Goal: Task Accomplishment & Management: Manage account settings

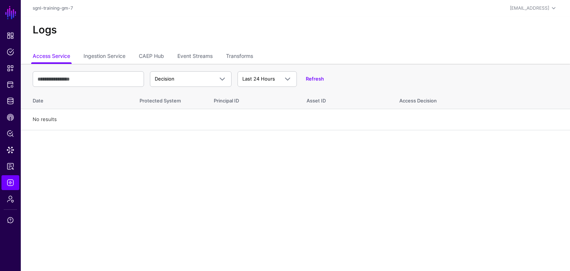
click at [278, 179] on main "SGNL Dashboard Policies Snippets Protected Systems Identity Data Fabric CAEP Hu…" at bounding box center [285, 135] width 570 height 271
click at [11, 100] on span "Identity Data Fabric" at bounding box center [10, 100] width 7 height 7
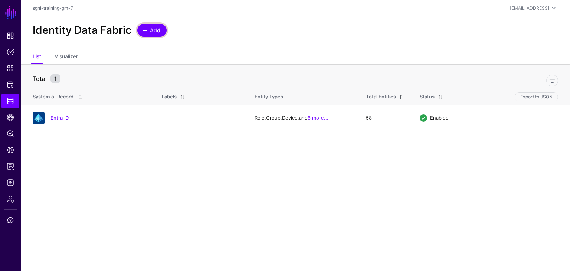
click at [154, 30] on span "Add" at bounding box center [155, 30] width 12 height 8
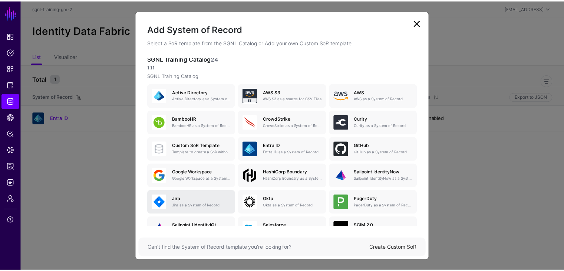
scroll to position [37, 0]
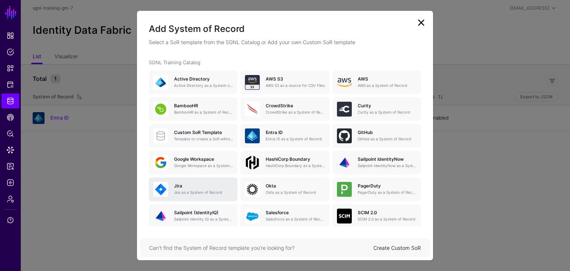
click at [197, 189] on div "Jira Jira as a System of Record" at bounding box center [200, 189] width 65 height 12
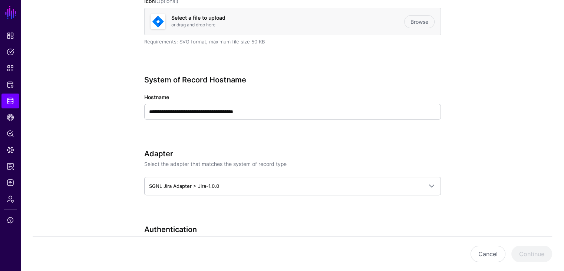
scroll to position [222, 0]
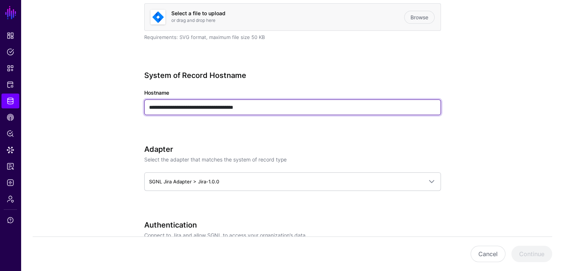
click at [276, 109] on input "**********" at bounding box center [292, 107] width 297 height 16
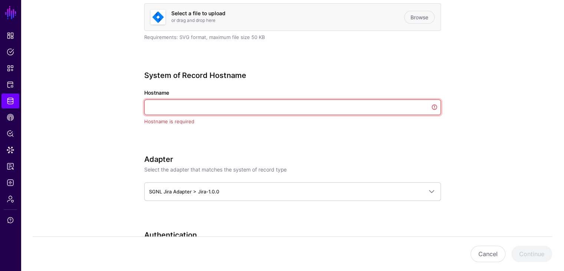
paste input "**********"
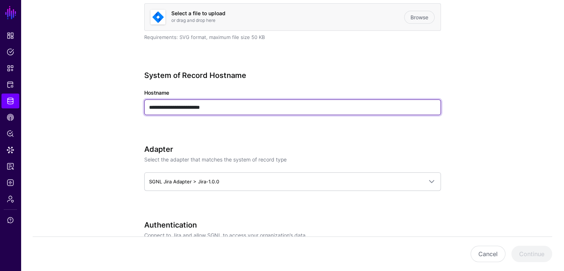
type input "**********"
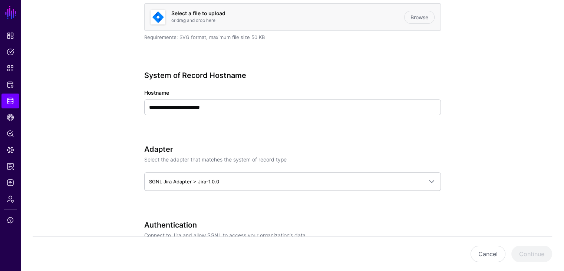
click at [90, 123] on app-datasources-details-form "**********" at bounding box center [292, 264] width 543 height 858
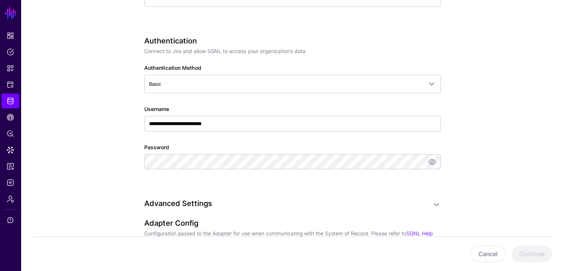
scroll to position [408, 0]
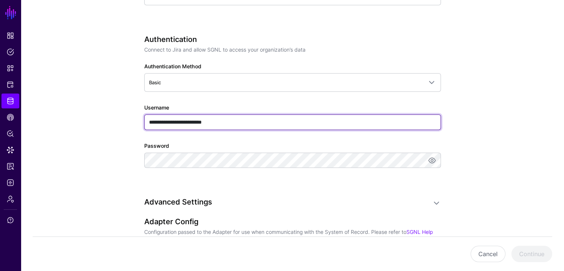
click at [239, 123] on input "**********" at bounding box center [292, 122] width 297 height 16
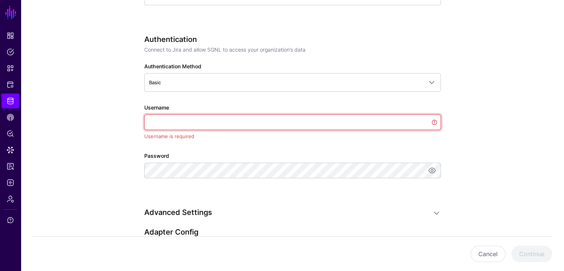
paste input "**********"
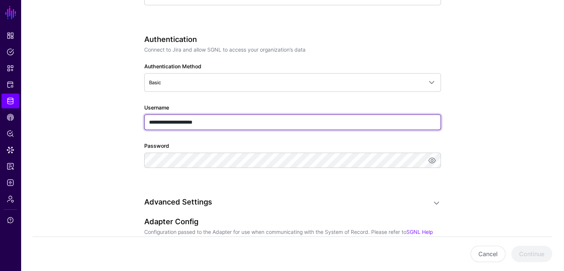
type input "**********"
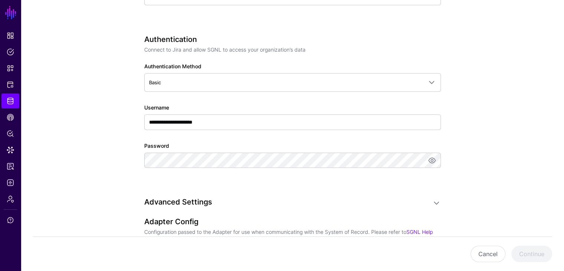
click at [106, 139] on app-datasources-details-form "**********" at bounding box center [292, 79] width 543 height 858
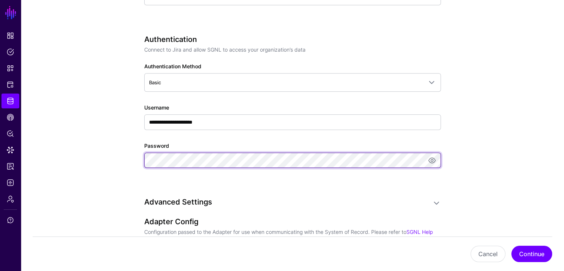
scroll to position [0, 284]
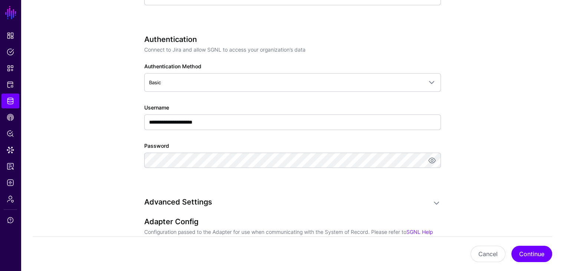
click at [100, 159] on app-datasources-details-form "**********" at bounding box center [292, 79] width 543 height 858
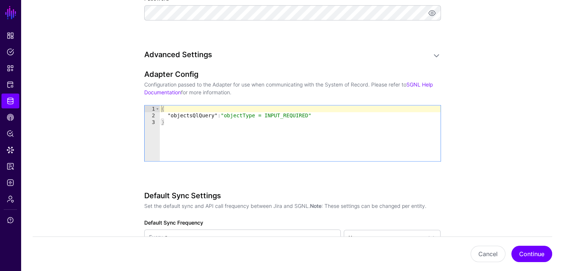
scroll to position [556, 0]
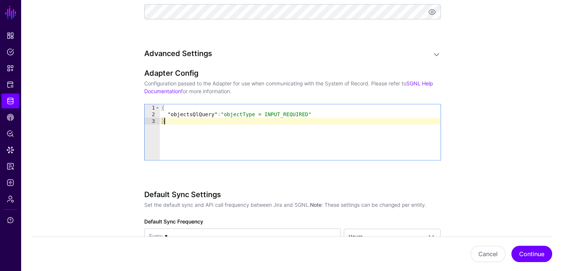
click at [177, 117] on div "{ "objectsQlQuery" : "objectType = INPUT_REQUIRED" }" at bounding box center [300, 138] width 281 height 69
type textarea "**********"
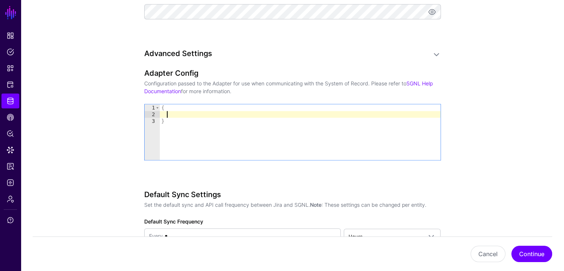
paste textarea "**********"
type textarea "**********"
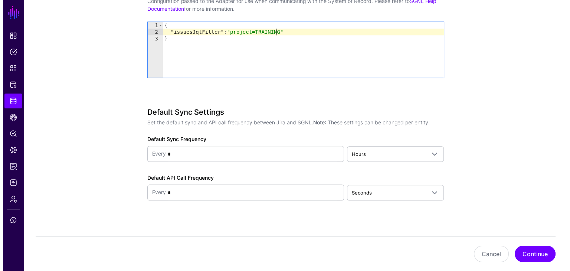
scroll to position [643, 0]
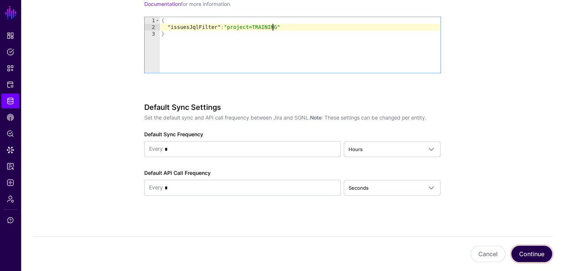
click at [532, 254] on button "Continue" at bounding box center [531, 253] width 41 height 16
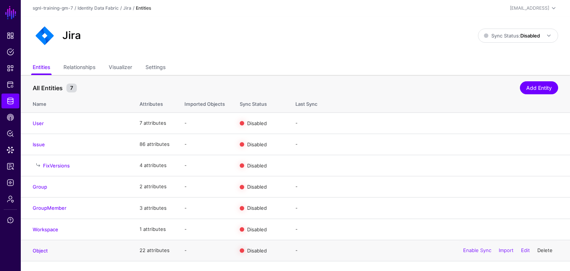
click at [547, 250] on link "Delete" at bounding box center [544, 250] width 15 height 6
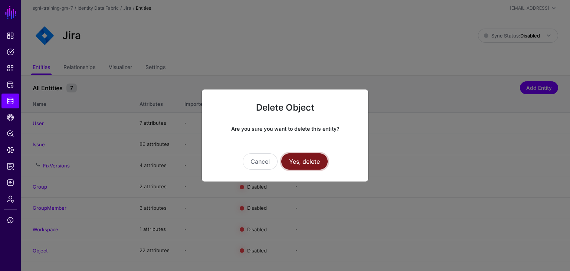
click at [307, 161] on button "Yes, delete" at bounding box center [304, 161] width 46 height 16
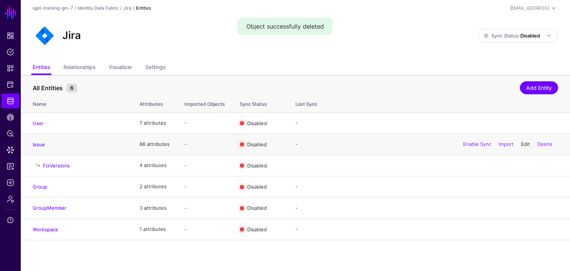
click at [522, 145] on link "Edit" at bounding box center [525, 144] width 9 height 6
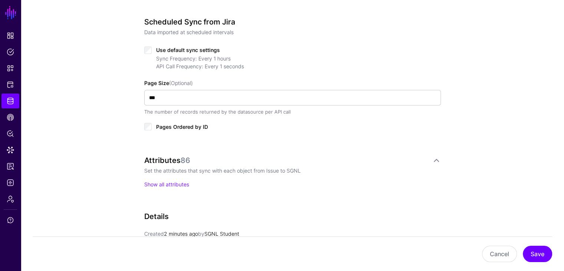
scroll to position [371, 0]
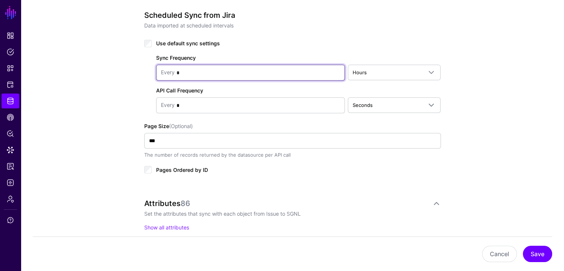
click at [184, 70] on input "*" at bounding box center [257, 72] width 165 height 15
type input "*"
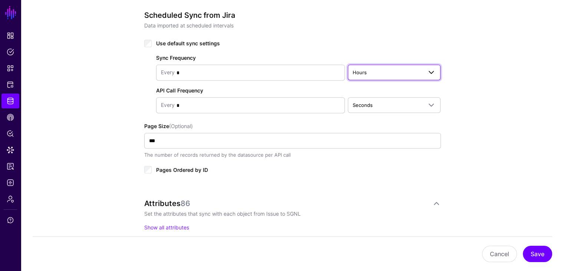
click at [364, 68] on span "Hours" at bounding box center [388, 72] width 70 height 8
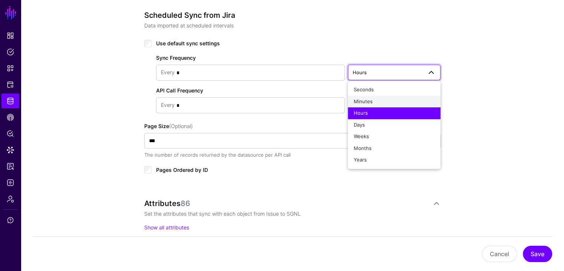
click at [365, 98] on span "Minutes" at bounding box center [363, 101] width 19 height 6
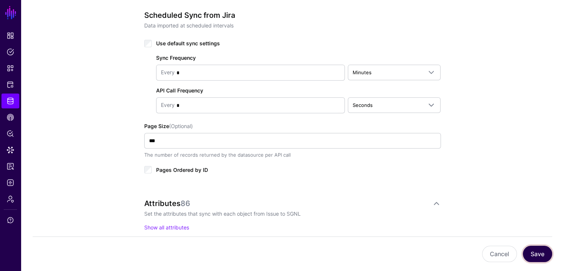
click at [546, 255] on button "Save" at bounding box center [537, 253] width 29 height 16
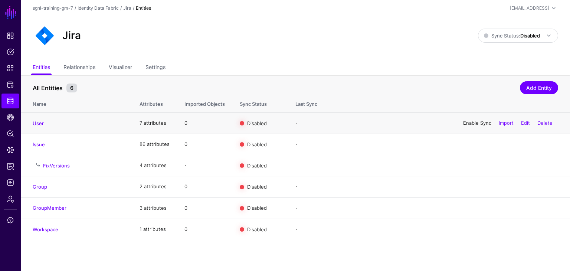
click at [472, 122] on link "Enable Sync" at bounding box center [477, 123] width 28 height 6
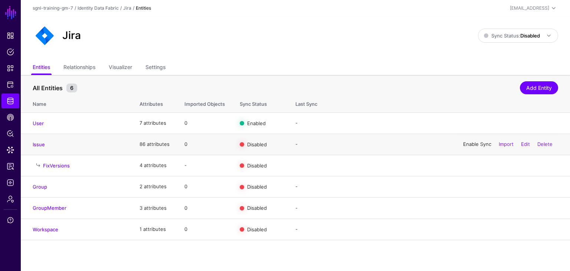
click at [469, 144] on link "Enable Sync" at bounding box center [477, 144] width 28 height 6
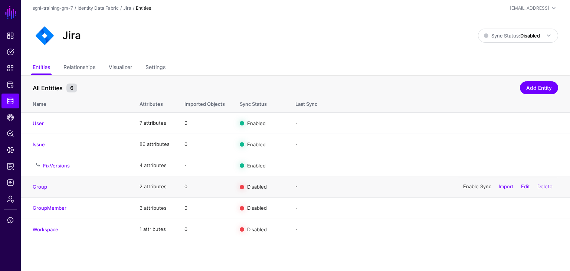
click at [465, 186] on link "Enable Sync" at bounding box center [477, 186] width 28 height 6
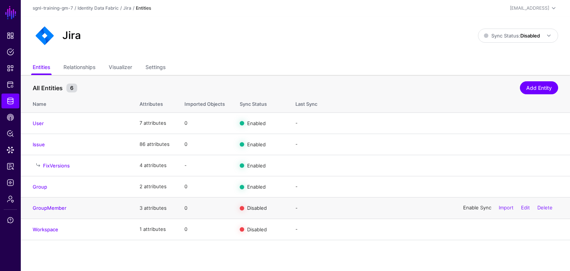
click at [468, 207] on link "Enable Sync" at bounding box center [477, 208] width 28 height 6
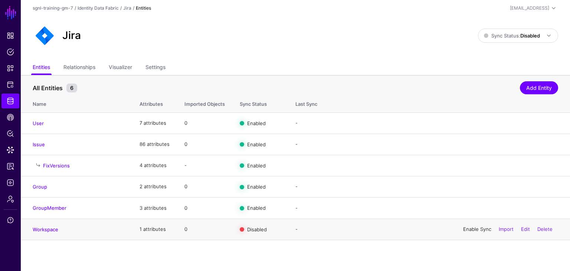
click at [469, 229] on link "Enable Sync" at bounding box center [477, 229] width 28 height 6
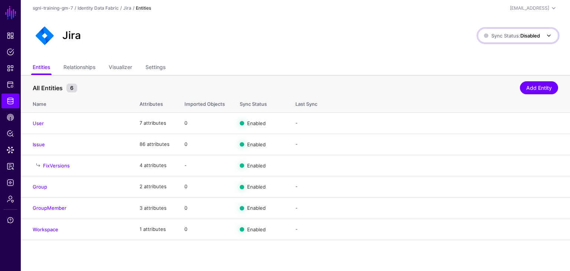
click at [520, 35] on strong "Disabled" at bounding box center [530, 36] width 20 height 6
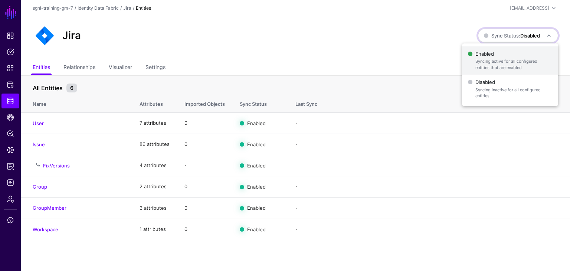
click at [492, 56] on span "Enabled Syncing active for all configured entities that are enabled" at bounding box center [510, 61] width 84 height 24
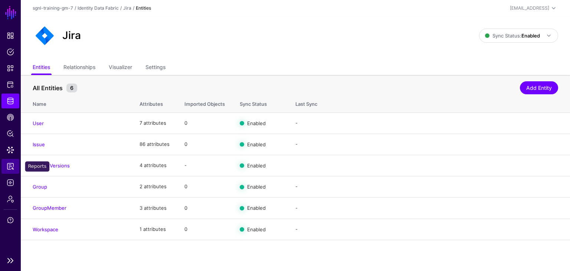
click at [10, 164] on span "Reports" at bounding box center [10, 165] width 7 height 7
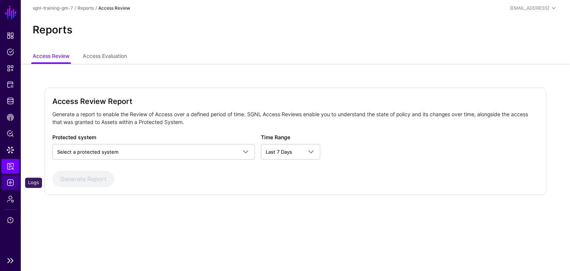
click at [11, 181] on span "Logs" at bounding box center [10, 182] width 7 height 7
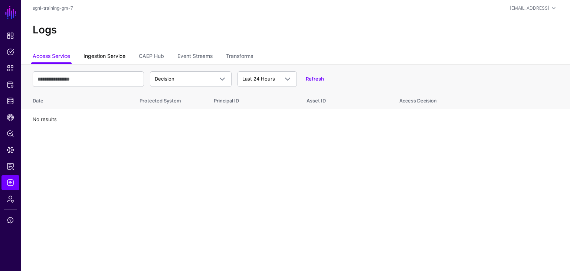
click at [115, 57] on link "Ingestion Service" at bounding box center [104, 57] width 42 height 14
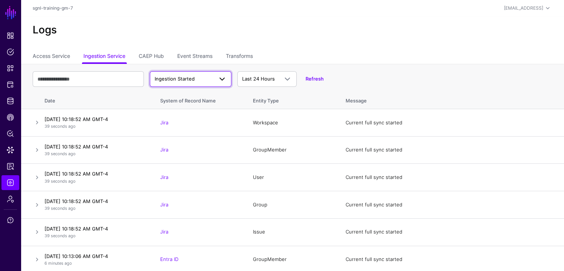
click at [222, 79] on span at bounding box center [222, 79] width 9 height 9
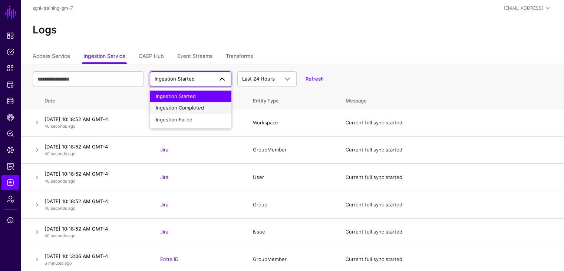
click at [188, 107] on span "Ingestion Completed" at bounding box center [180, 108] width 48 height 6
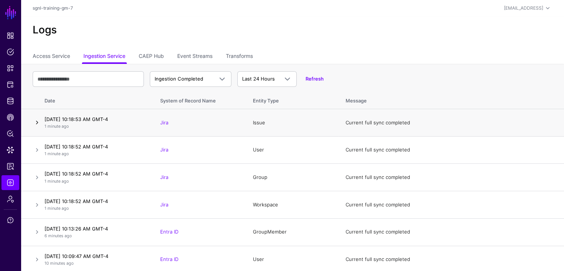
click at [36, 122] on link at bounding box center [37, 122] width 9 height 9
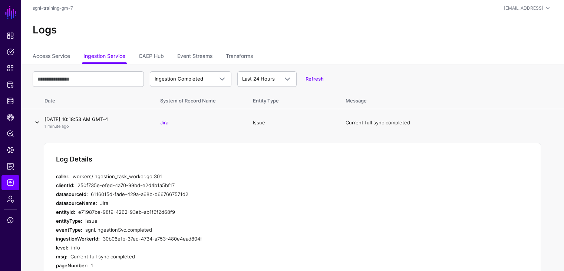
click at [36, 122] on link at bounding box center [37, 122] width 9 height 9
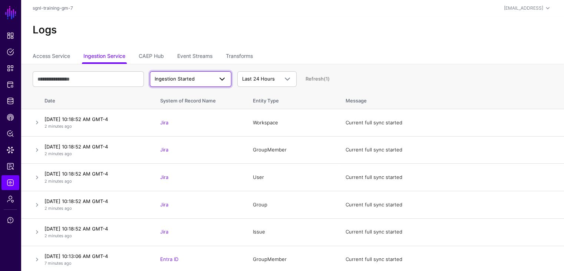
click at [205, 75] on span "Ingestion Started" at bounding box center [191, 79] width 72 height 9
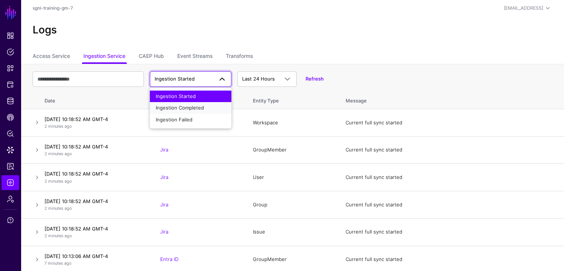
click at [196, 108] on span "Ingestion Completed" at bounding box center [180, 108] width 48 height 6
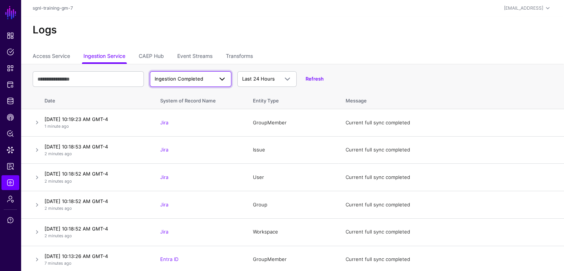
click at [211, 74] on link "Ingestion Completed" at bounding box center [191, 79] width 82 height 16
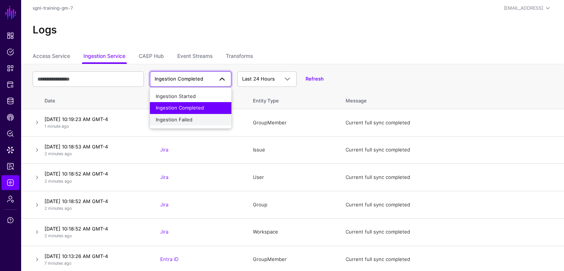
click at [182, 119] on span "Ingestion Failed" at bounding box center [174, 119] width 37 height 6
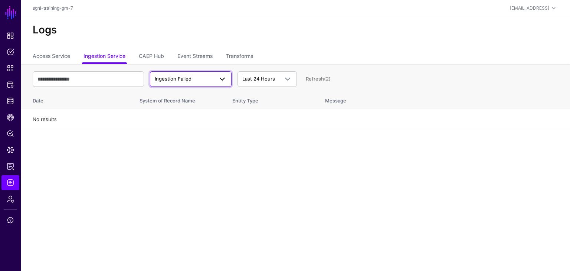
click at [191, 79] on span "Ingestion Failed" at bounding box center [184, 78] width 59 height 7
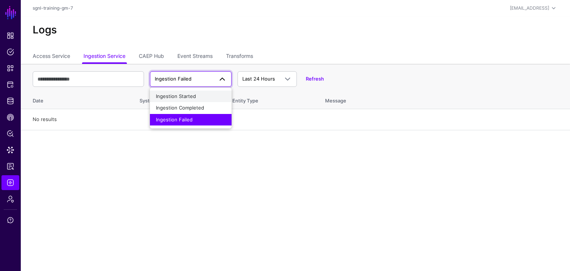
click at [182, 93] on div "Ingestion Started" at bounding box center [191, 96] width 70 height 7
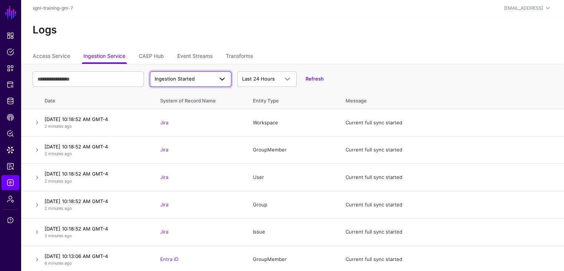
click at [195, 80] on span "Ingestion Started" at bounding box center [184, 78] width 59 height 7
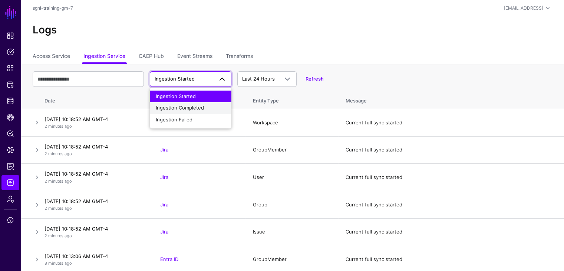
click at [181, 105] on span "Ingestion Completed" at bounding box center [180, 108] width 48 height 6
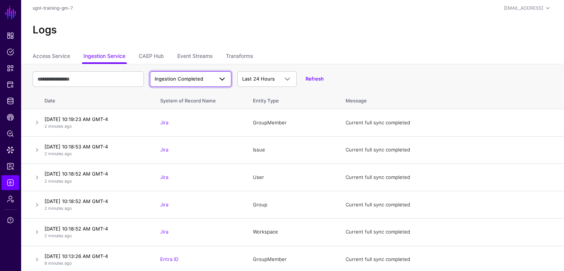
click at [198, 79] on span "Ingestion Completed" at bounding box center [179, 79] width 49 height 6
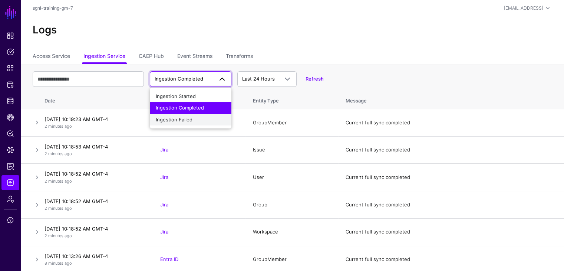
click at [179, 119] on span "Ingestion Failed" at bounding box center [174, 119] width 37 height 6
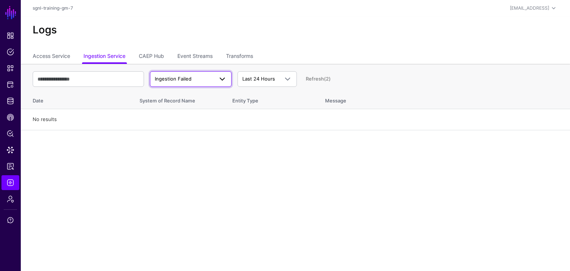
click at [181, 82] on span "Ingestion Failed" at bounding box center [191, 79] width 72 height 9
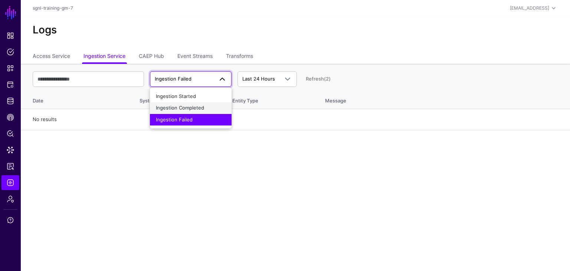
click at [179, 105] on span "Ingestion Completed" at bounding box center [180, 108] width 48 height 6
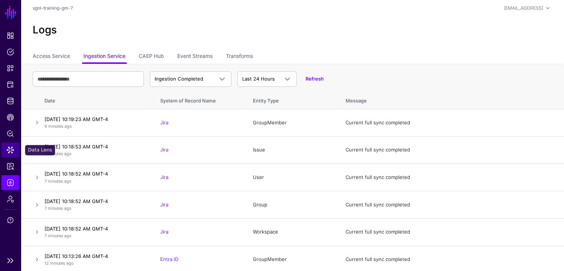
click at [10, 150] on span "Data Lens" at bounding box center [10, 149] width 7 height 7
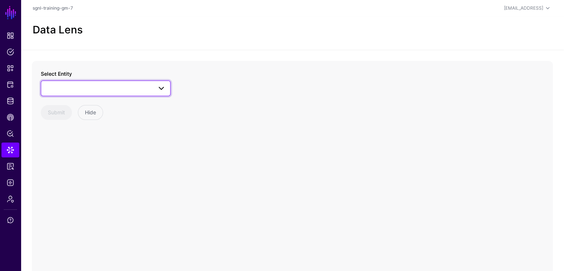
click at [85, 88] on span at bounding box center [106, 88] width 120 height 9
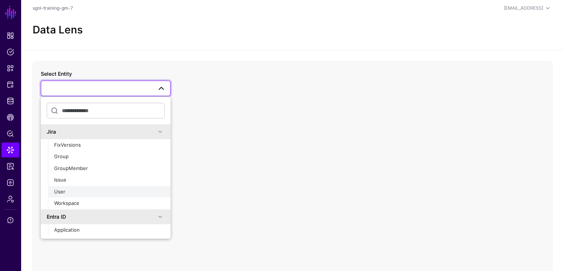
click at [63, 191] on span "User" at bounding box center [59, 191] width 11 height 6
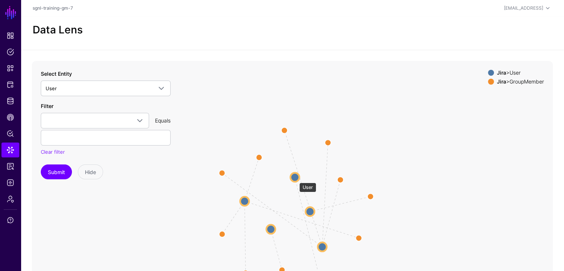
click at [296, 179] on circle at bounding box center [294, 176] width 9 height 9
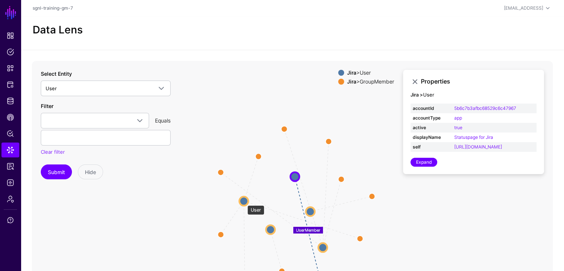
click at [244, 201] on circle at bounding box center [243, 200] width 9 height 9
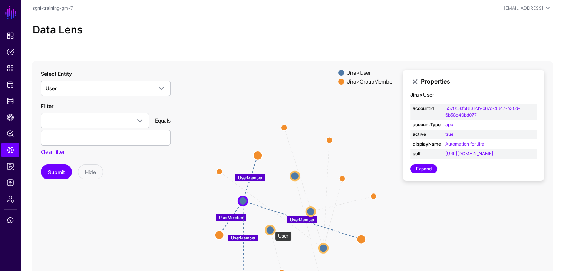
click at [271, 227] on circle at bounding box center [269, 229] width 9 height 9
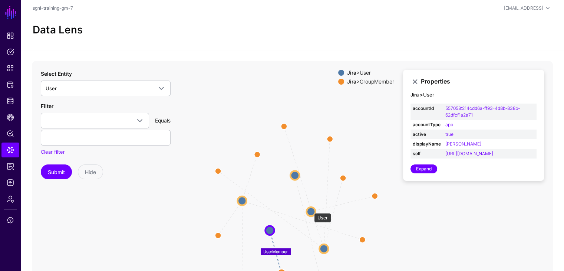
click at [310, 209] on circle at bounding box center [311, 211] width 9 height 9
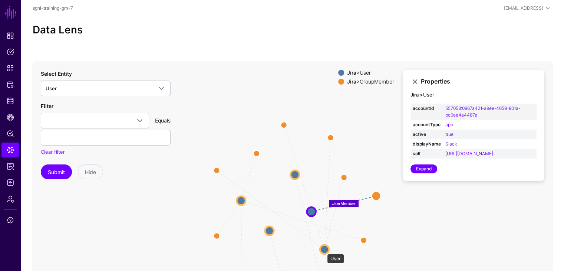
click at [323, 250] on circle at bounding box center [324, 248] width 9 height 9
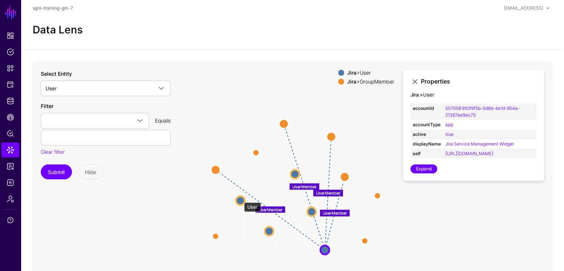
click at [240, 198] on circle at bounding box center [240, 200] width 9 height 9
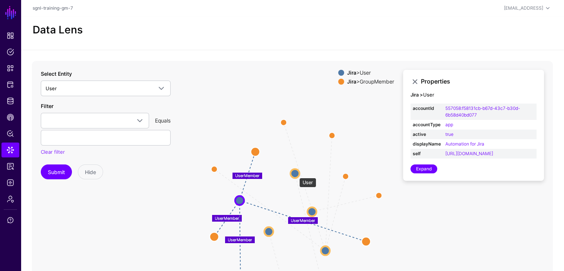
click at [296, 174] on circle at bounding box center [294, 173] width 9 height 9
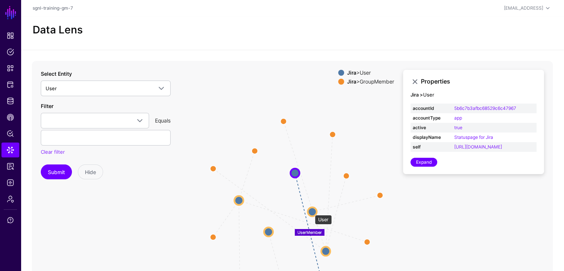
click at [311, 211] on circle at bounding box center [312, 211] width 9 height 9
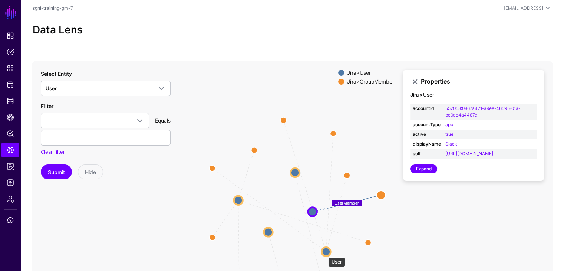
click at [324, 253] on circle at bounding box center [325, 251] width 9 height 9
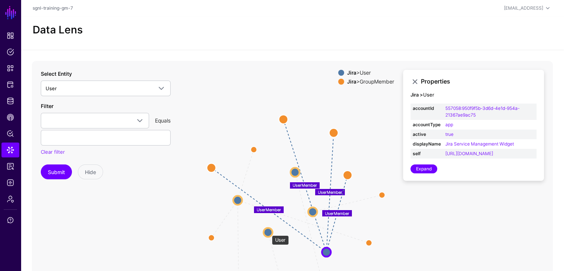
click at [268, 231] on circle at bounding box center [268, 231] width 9 height 9
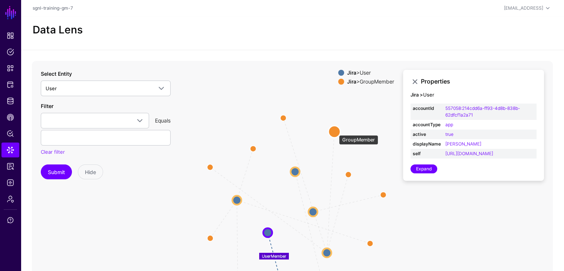
click at [335, 131] on circle at bounding box center [335, 131] width 12 height 12
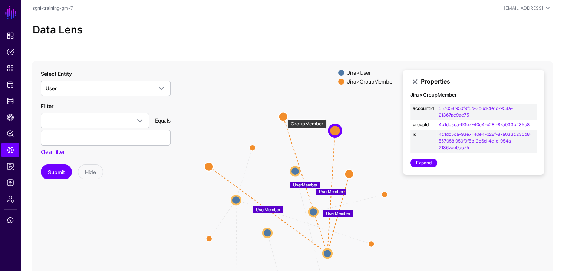
click at [284, 115] on circle at bounding box center [283, 116] width 9 height 9
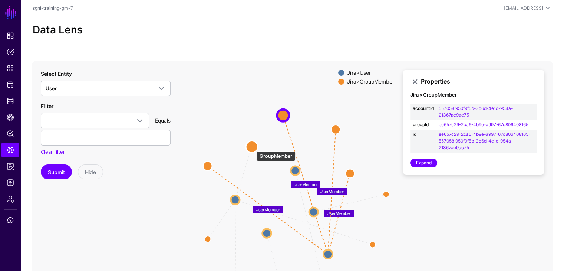
click at [253, 148] on circle at bounding box center [252, 147] width 12 height 12
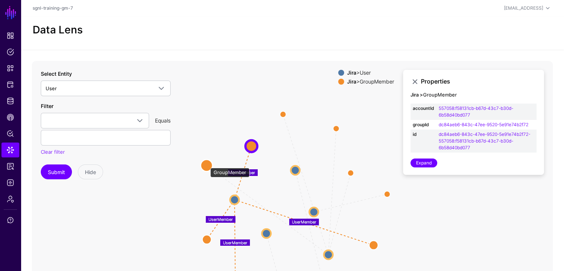
click at [207, 164] on circle at bounding box center [207, 165] width 12 height 12
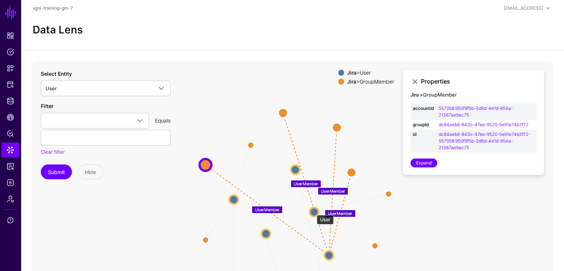
click at [313, 211] on circle at bounding box center [314, 211] width 9 height 9
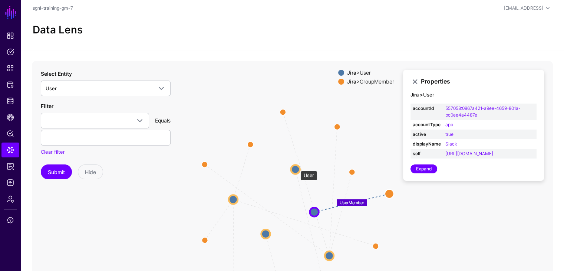
click at [297, 167] on circle at bounding box center [295, 169] width 9 height 9
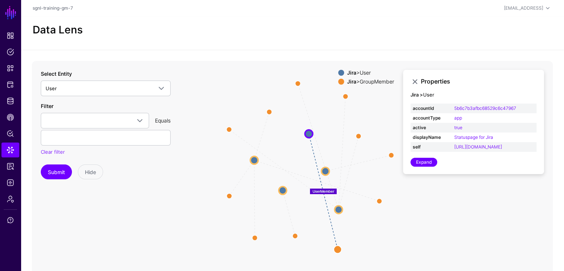
drag, startPoint x: 505, startPoint y: 230, endPoint x: 490, endPoint y: 187, distance: 45.7
click at [490, 187] on icon "UserMember UserMember UserMember UserMember UserMember UserMember UserMember Us…" at bounding box center [292, 209] width 521 height 297
click at [338, 249] on circle at bounding box center [338, 249] width 8 height 8
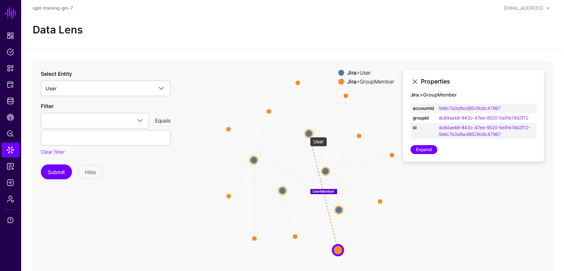
click at [306, 133] on circle at bounding box center [309, 133] width 8 height 8
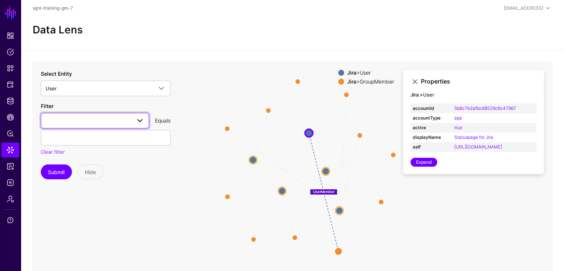
click at [68, 119] on span at bounding box center [95, 120] width 99 height 9
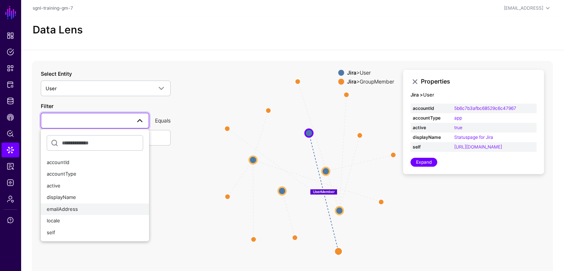
click at [73, 207] on span "emailAddress" at bounding box center [62, 209] width 31 height 6
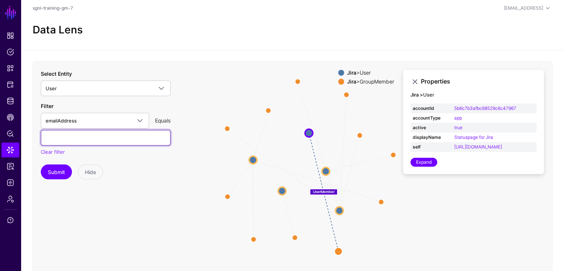
click at [73, 141] on input "text" at bounding box center [106, 138] width 130 height 16
paste input "**********"
type input "**********"
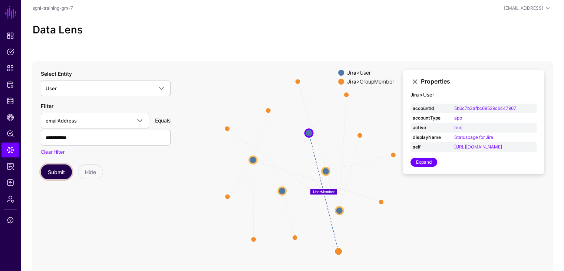
click at [52, 168] on button "Submit" at bounding box center [56, 171] width 31 height 15
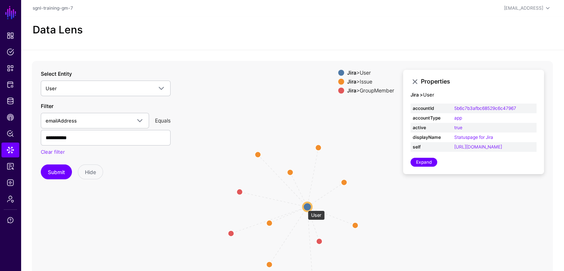
click at [304, 207] on circle at bounding box center [307, 206] width 9 height 9
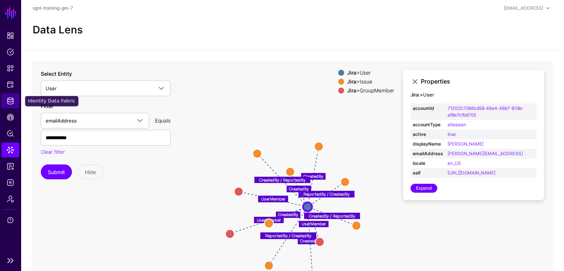
click at [10, 98] on span "Identity Data Fabric" at bounding box center [10, 100] width 7 height 7
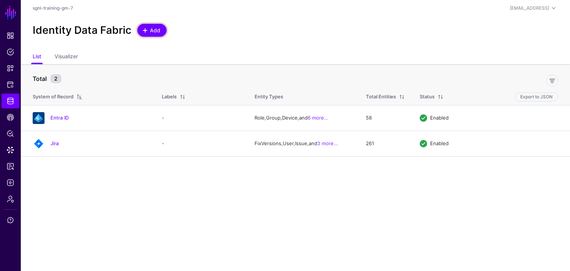
click at [149, 29] on span "Add" at bounding box center [155, 30] width 12 height 8
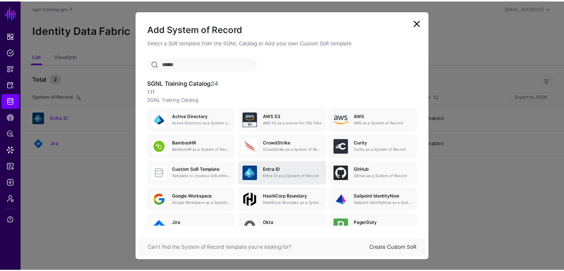
scroll to position [37, 0]
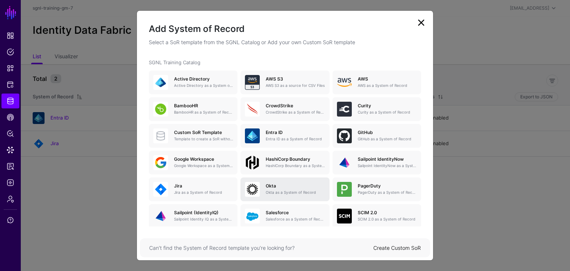
click at [280, 188] on h5 "Okta" at bounding box center [294, 185] width 59 height 5
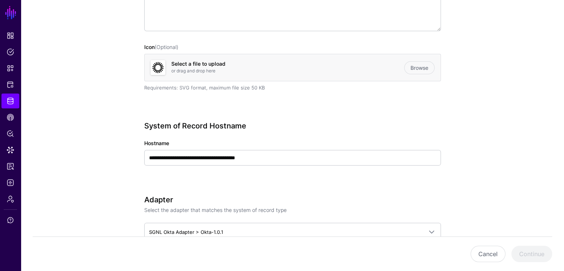
scroll to position [185, 0]
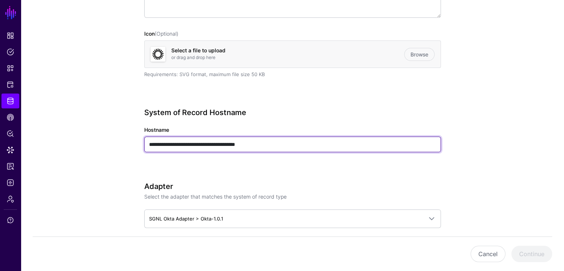
click at [182, 144] on input "**********" at bounding box center [292, 144] width 297 height 16
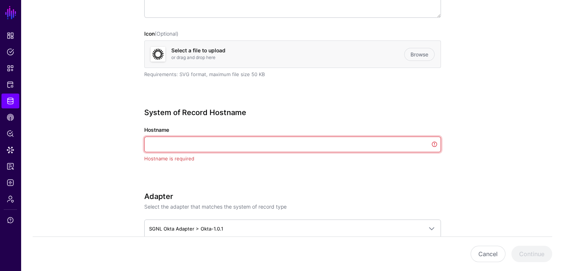
paste input "**********"
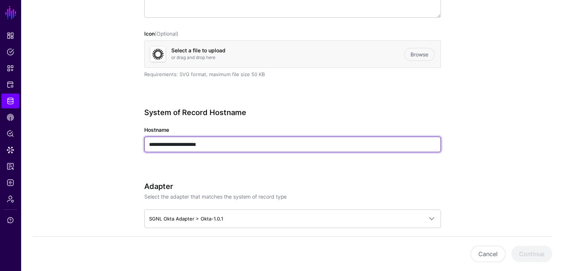
type input "**********"
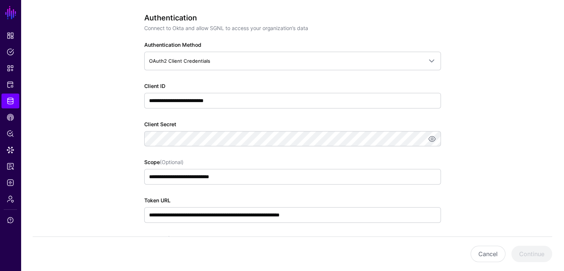
scroll to position [371, 0]
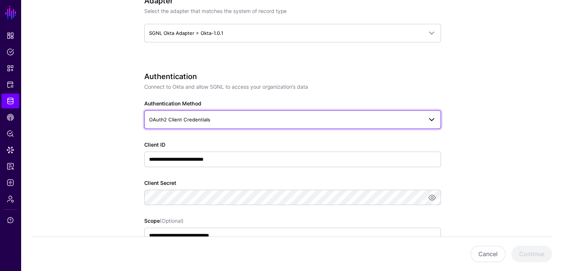
click at [202, 116] on span "OAuth2 Client Credentials" at bounding box center [179, 119] width 61 height 6
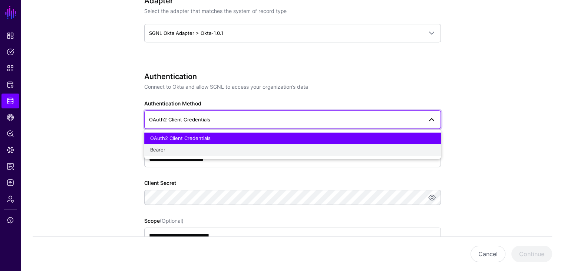
click at [163, 147] on span "Bearer" at bounding box center [157, 149] width 15 height 6
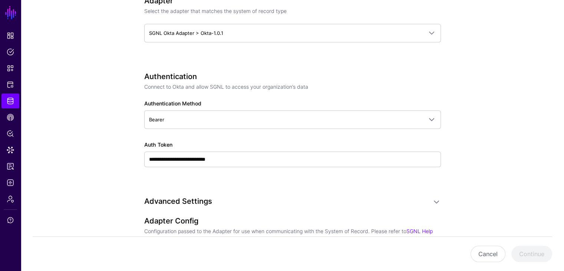
click at [110, 148] on app-datasources-details-form "**********" at bounding box center [292, 97] width 543 height 820
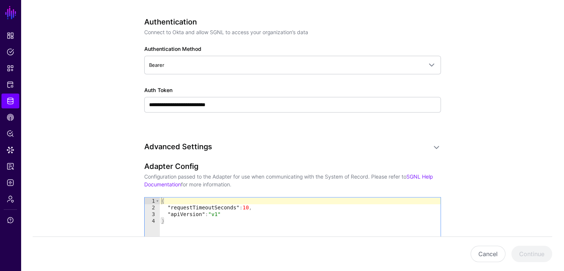
scroll to position [408, 0]
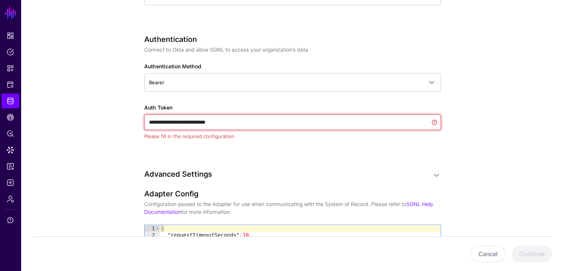
click at [240, 122] on input "**********" at bounding box center [292, 122] width 297 height 16
paste input "**********"
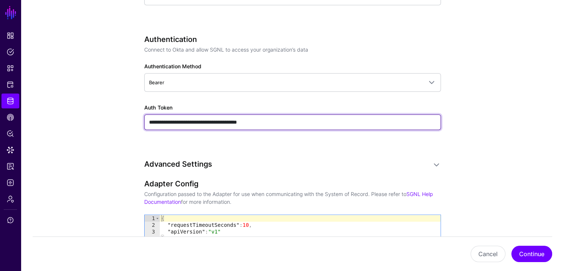
type input "**********"
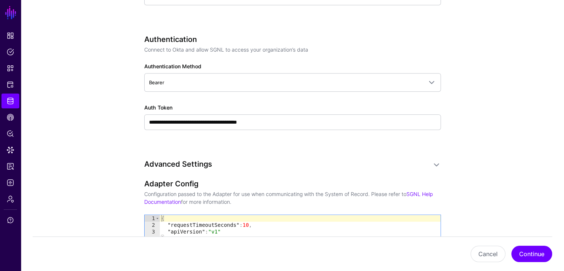
click at [97, 141] on app-datasources-details-form "**********" at bounding box center [292, 60] width 543 height 820
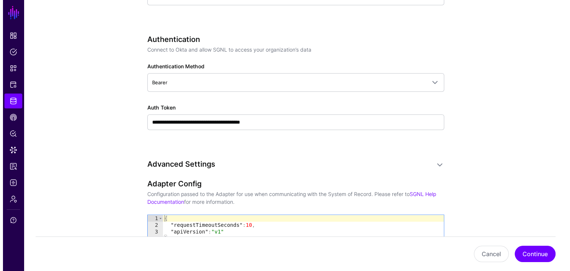
scroll to position [445, 0]
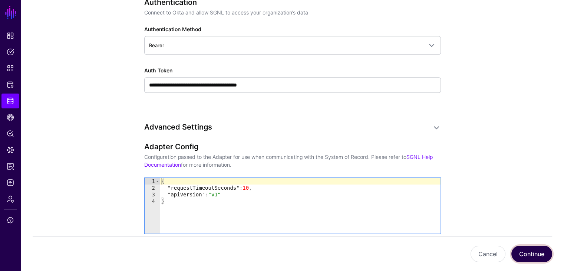
click at [534, 253] on button "Continue" at bounding box center [531, 253] width 41 height 16
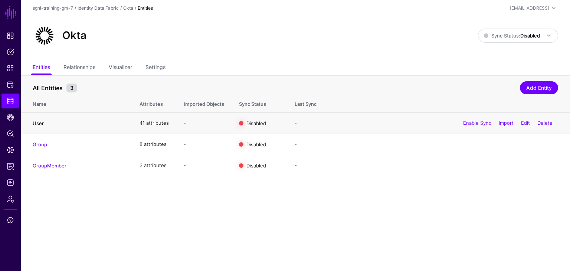
click at [38, 122] on link "User" at bounding box center [38, 123] width 11 height 6
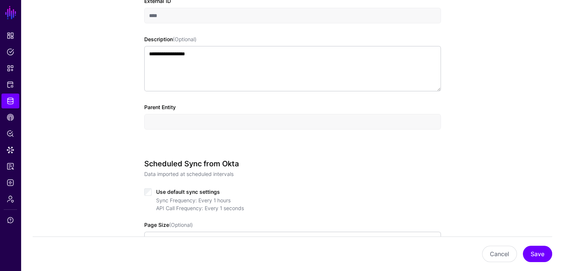
scroll to position [334, 0]
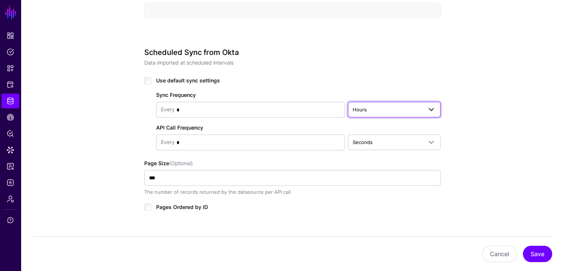
click at [371, 110] on span "Hours" at bounding box center [388, 109] width 70 height 8
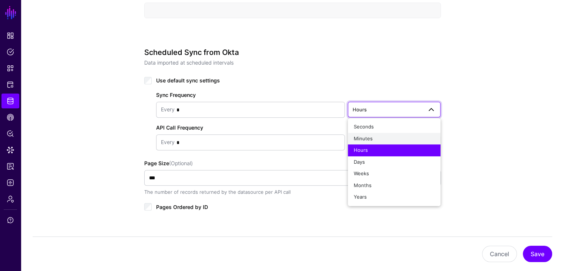
click at [367, 137] on span "Minutes" at bounding box center [363, 138] width 19 height 6
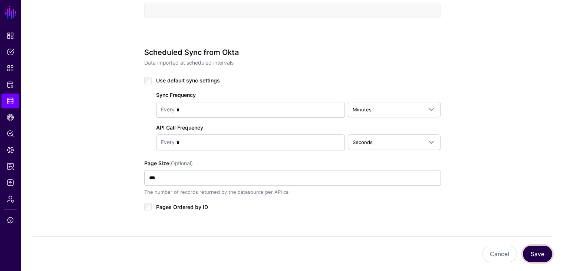
click at [535, 256] on button "Save" at bounding box center [537, 253] width 29 height 16
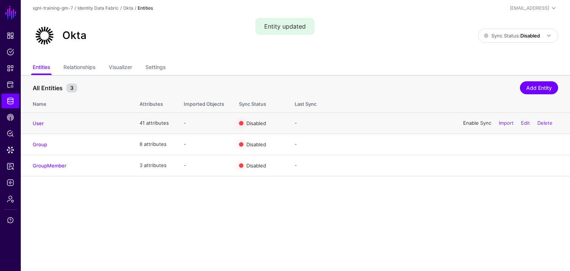
click at [474, 122] on link "Enable Sync" at bounding box center [477, 123] width 28 height 6
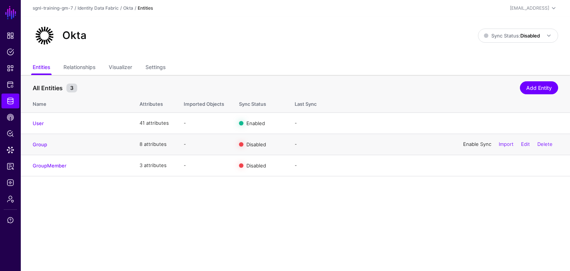
click at [472, 142] on link "Enable Sync" at bounding box center [477, 144] width 28 height 6
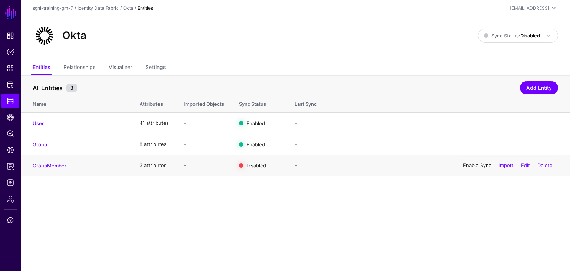
click at [469, 166] on link "Enable Sync" at bounding box center [477, 165] width 28 height 6
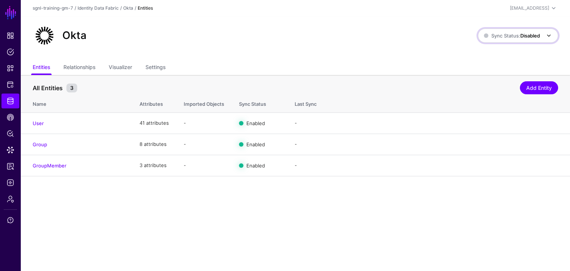
click at [534, 32] on span "Sync Status: Disabled" at bounding box center [512, 36] width 56 height 8
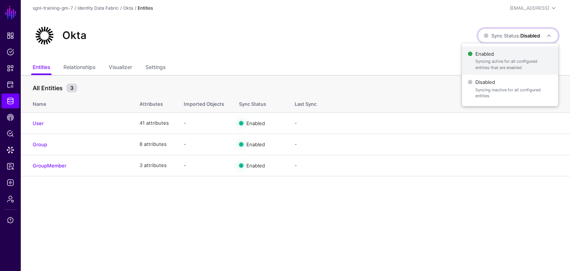
click at [494, 60] on span "Syncing active for all configured entities that are enabled" at bounding box center [513, 64] width 77 height 12
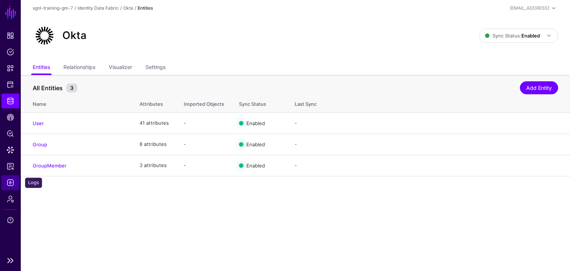
click at [10, 181] on span "Logs" at bounding box center [10, 182] width 7 height 7
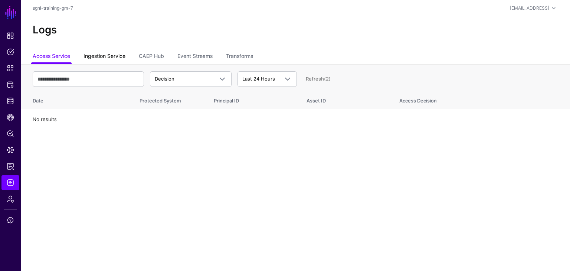
click at [110, 55] on link "Ingestion Service" at bounding box center [104, 57] width 42 height 14
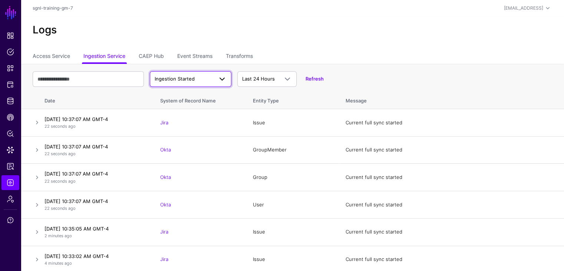
click at [212, 84] on link "Ingestion Started" at bounding box center [191, 79] width 82 height 16
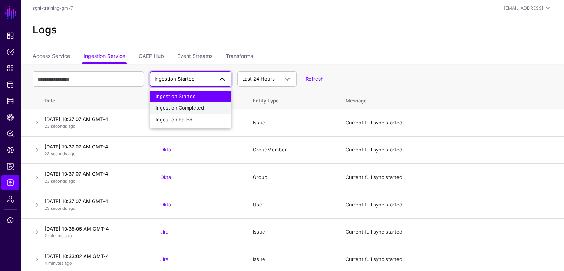
click at [187, 107] on span "Ingestion Completed" at bounding box center [180, 108] width 48 height 6
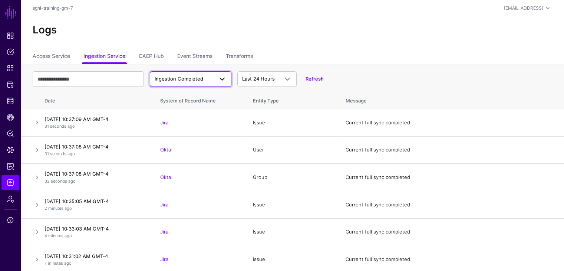
click at [206, 78] on span "Ingestion Completed" at bounding box center [184, 78] width 59 height 7
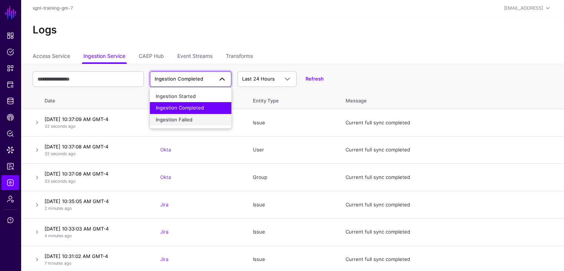
click at [180, 117] on span "Ingestion Failed" at bounding box center [174, 119] width 37 height 6
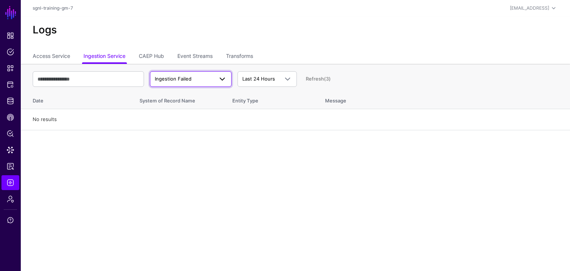
click at [191, 81] on span "Ingestion Failed" at bounding box center [184, 78] width 59 height 7
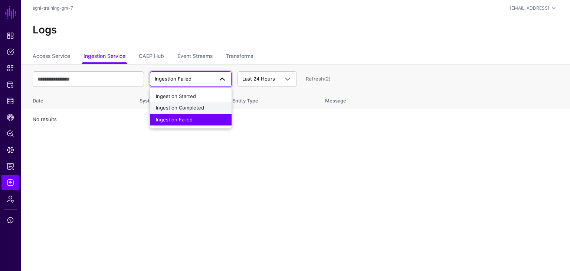
click at [182, 106] on span "Ingestion Completed" at bounding box center [180, 108] width 48 height 6
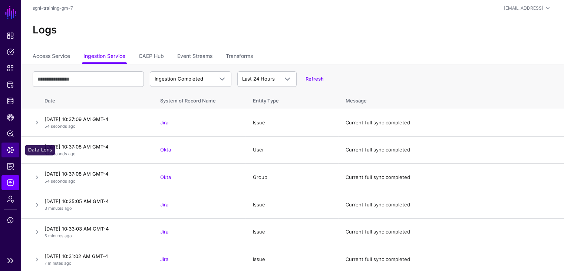
click at [10, 148] on span "Data Lens" at bounding box center [10, 149] width 7 height 7
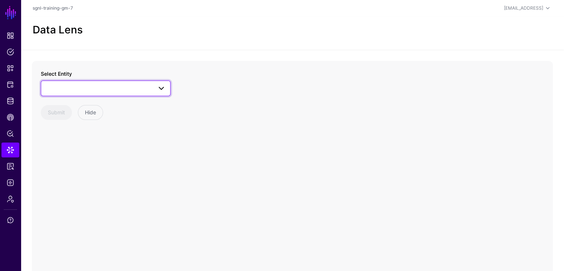
click at [157, 87] on span at bounding box center [161, 88] width 9 height 9
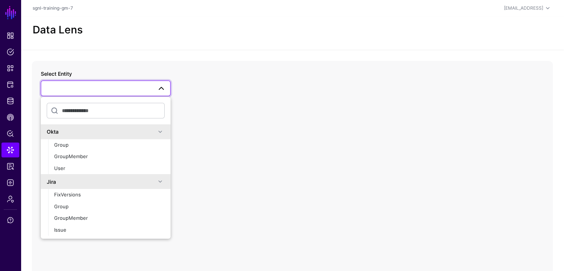
click at [60, 131] on div "Okta" at bounding box center [101, 132] width 109 height 8
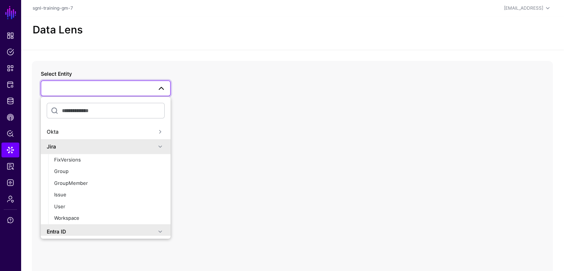
click at [59, 131] on div "Okta" at bounding box center [101, 132] width 109 height 8
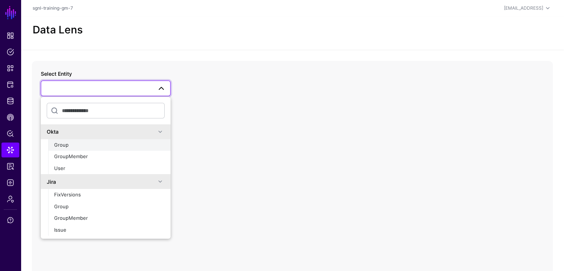
click at [61, 146] on span "Group" at bounding box center [61, 145] width 14 height 6
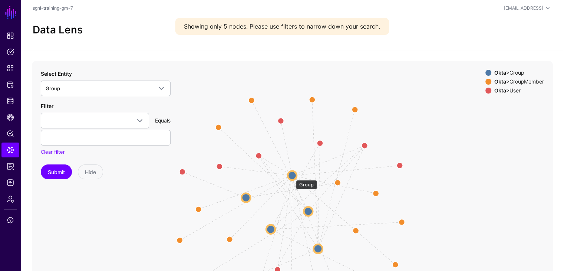
click at [292, 176] on circle at bounding box center [292, 175] width 9 height 9
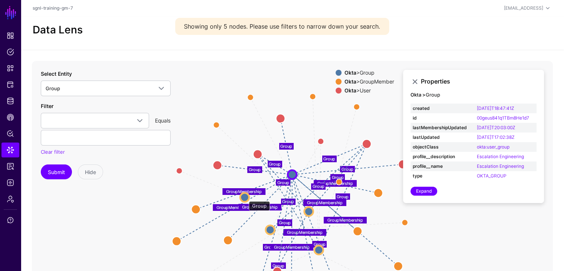
click at [245, 197] on circle at bounding box center [244, 196] width 9 height 9
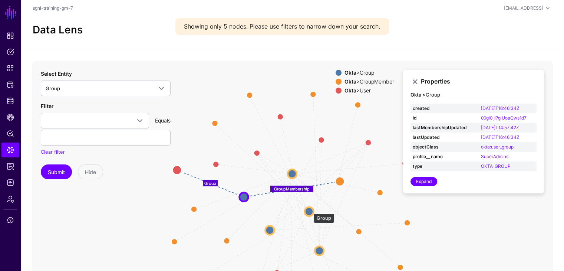
click at [310, 210] on circle at bounding box center [308, 211] width 9 height 9
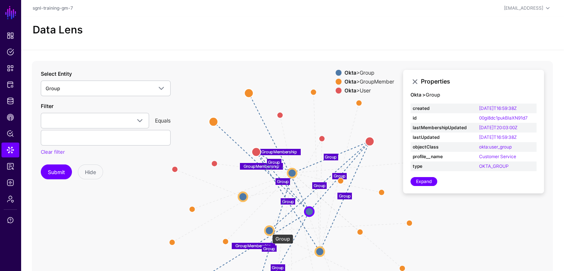
click at [268, 230] on circle at bounding box center [269, 230] width 9 height 9
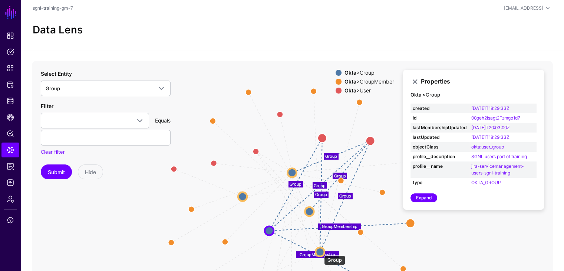
click at [320, 251] on circle at bounding box center [320, 251] width 9 height 9
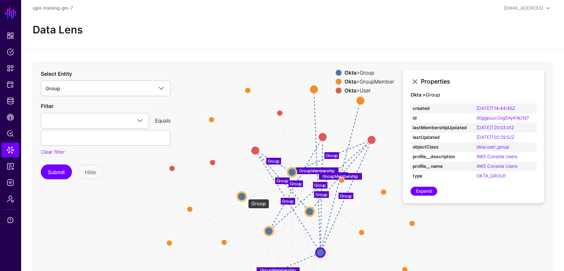
click at [244, 195] on circle at bounding box center [241, 196] width 9 height 9
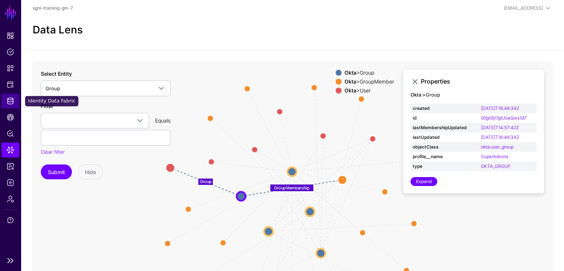
click at [11, 99] on span "Identity Data Fabric" at bounding box center [10, 100] width 7 height 7
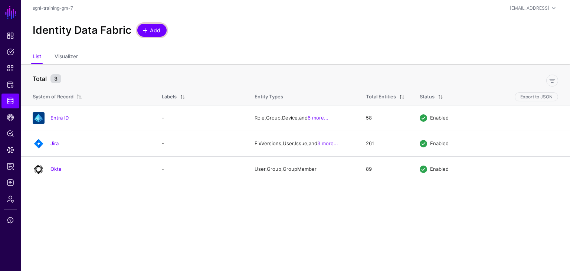
click at [149, 28] on span "Add" at bounding box center [155, 30] width 12 height 8
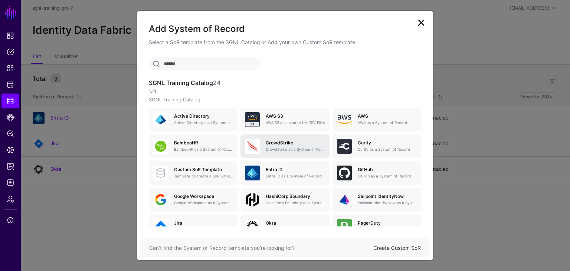
click at [277, 143] on h5 "CrowdStrike" at bounding box center [294, 142] width 59 height 5
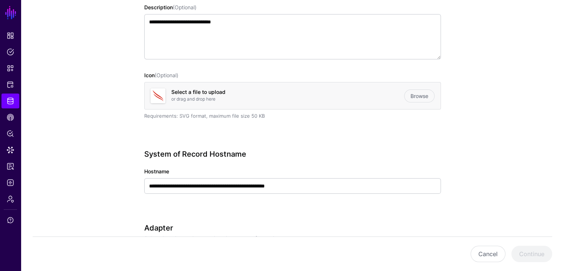
scroll to position [148, 0]
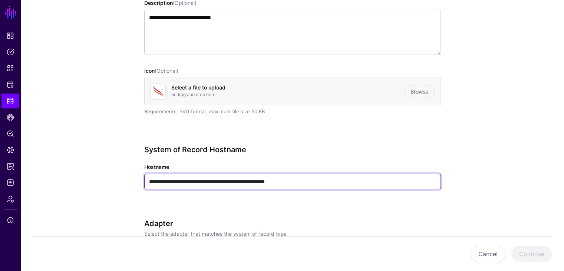
click at [198, 177] on input "**********" at bounding box center [292, 182] width 297 height 16
type input "****"
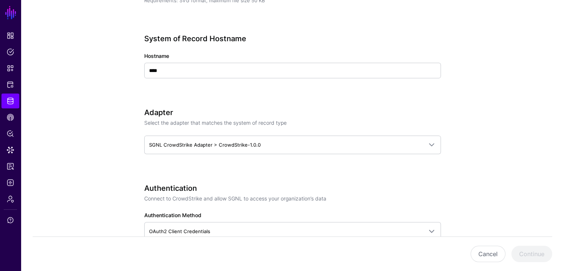
scroll to position [260, 0]
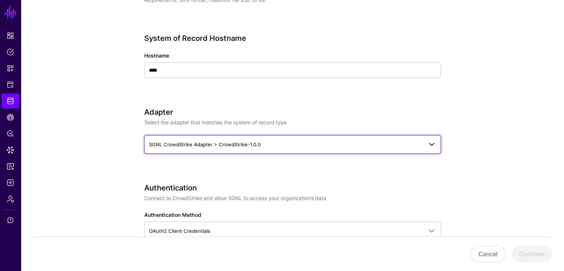
click at [199, 143] on span "SGNL CrowdStrike Adapter > CrowdStrike-1.0.0" at bounding box center [205, 144] width 112 height 6
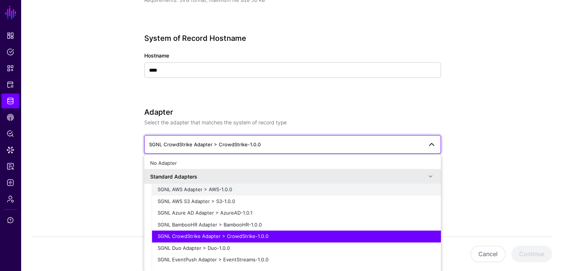
click at [199, 187] on span "SGNL AWS Adapter > AWS-1.0.0" at bounding box center [195, 189] width 75 height 6
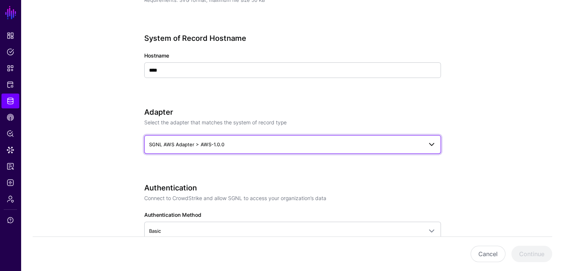
click at [190, 144] on span "SGNL AWS Adapter > AWS-1.0.0" at bounding box center [186, 144] width 75 height 6
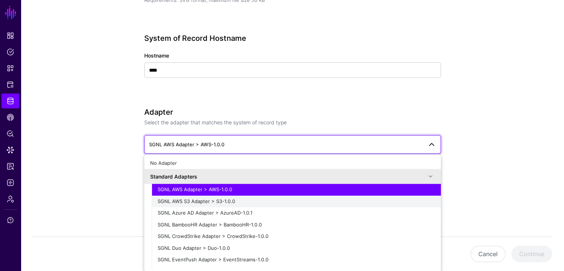
click at [191, 199] on span "SGNL AWS S3 Adapter > S3-1.0.0" at bounding box center [196, 201] width 77 height 6
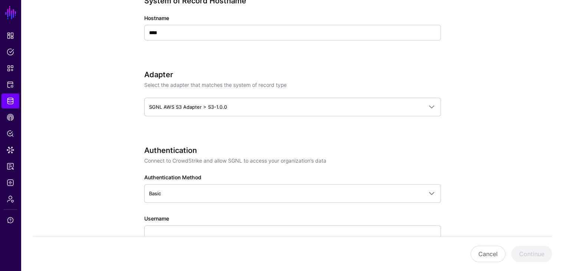
scroll to position [371, 0]
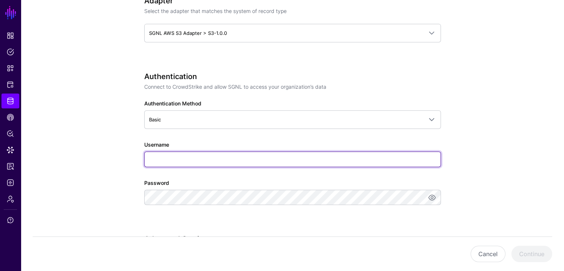
click at [167, 160] on input "Username" at bounding box center [292, 159] width 297 height 16
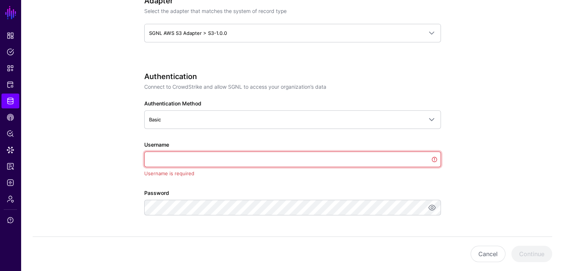
paste input "**********"
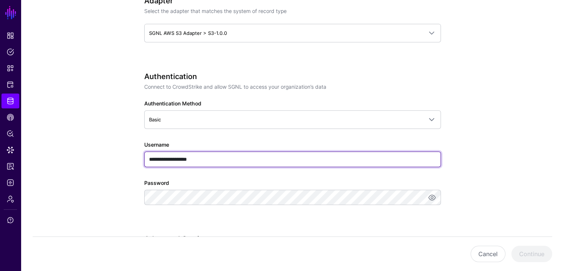
type input "**********"
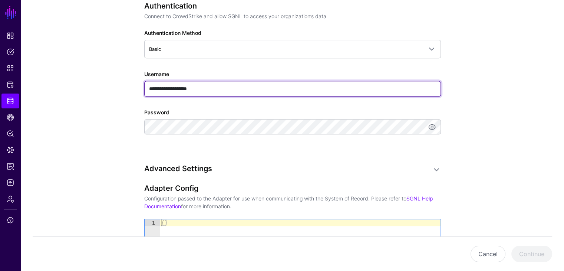
scroll to position [445, 0]
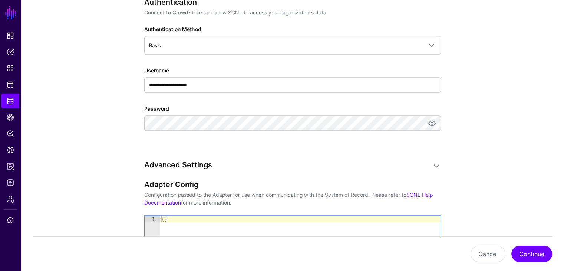
click at [109, 127] on app-datasources-details-form "**********" at bounding box center [292, 46] width 543 height 866
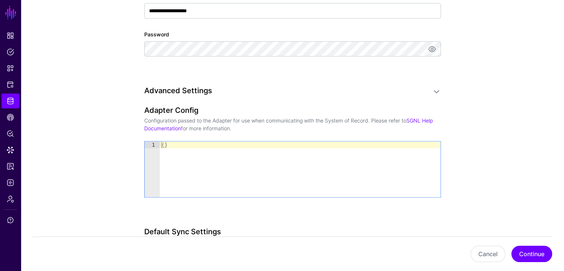
scroll to position [408, 0]
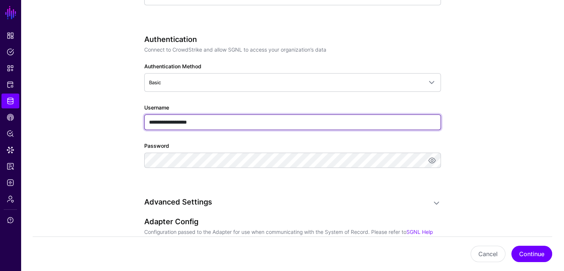
click at [225, 123] on input "**********" at bounding box center [292, 122] width 297 height 16
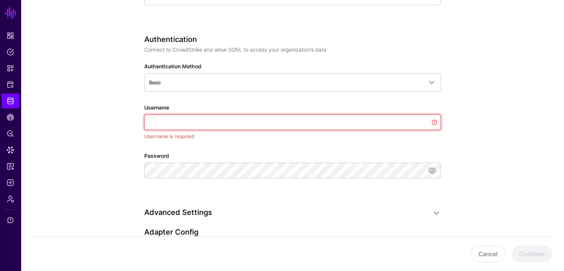
paste input "**********"
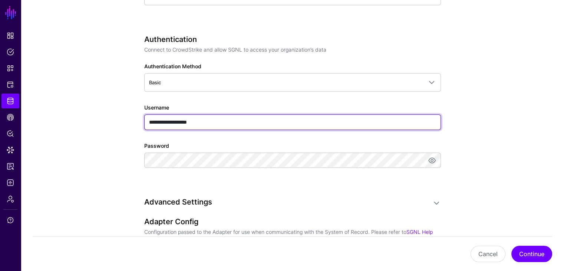
type input "**********"
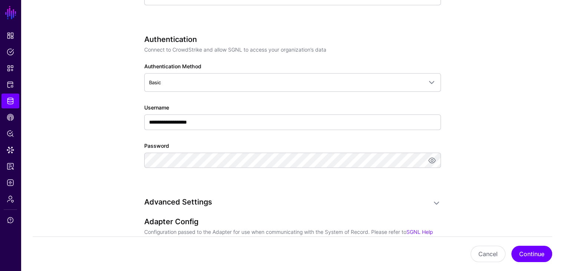
click at [92, 132] on app-datasources-details-form "**********" at bounding box center [292, 83] width 543 height 866
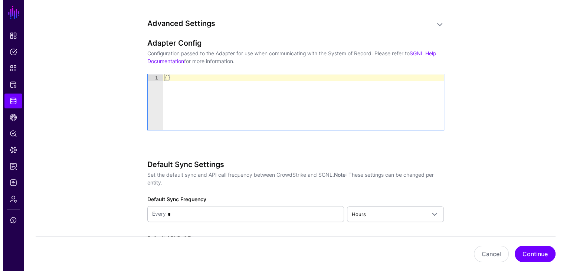
scroll to position [540, 0]
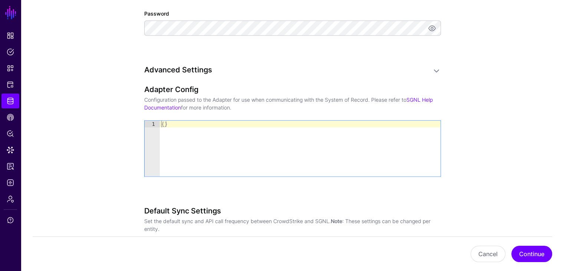
type textarea "**"
click at [211, 131] on div "{ }" at bounding box center [300, 155] width 281 height 69
drag, startPoint x: 164, startPoint y: 123, endPoint x: 215, endPoint y: 129, distance: 51.8
click at [164, 123] on div "{ }" at bounding box center [300, 155] width 281 height 69
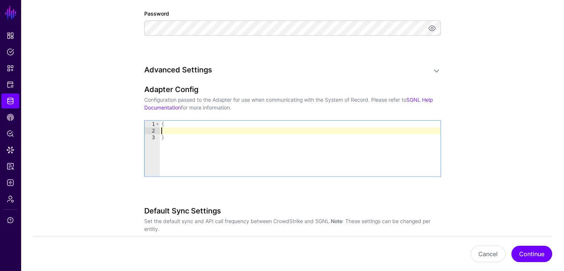
paste textarea "**********"
type textarea "**********"
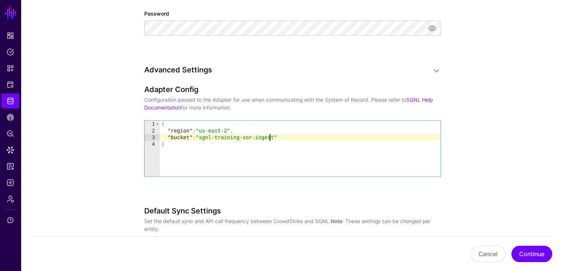
type textarea "**********"
click at [535, 253] on button "Continue" at bounding box center [531, 253] width 41 height 16
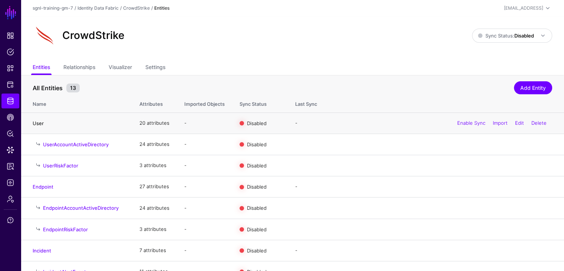
click at [37, 123] on link "User" at bounding box center [38, 123] width 11 height 6
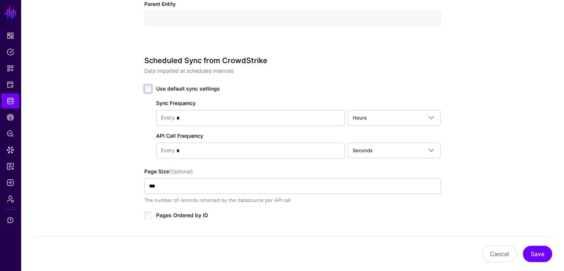
scroll to position [334, 0]
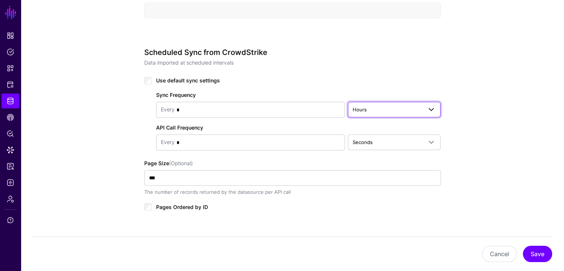
click at [362, 107] on span "Hours" at bounding box center [360, 109] width 14 height 6
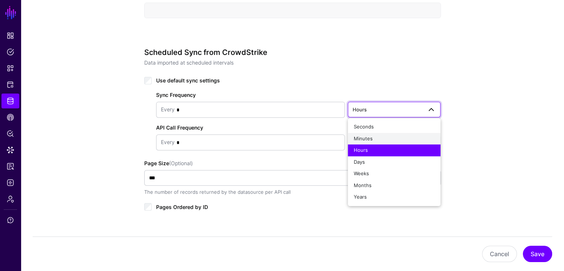
click at [371, 137] on span "Minutes" at bounding box center [363, 138] width 19 height 6
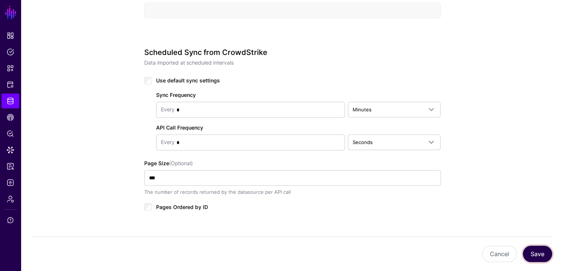
click at [539, 250] on button "Save" at bounding box center [537, 253] width 29 height 16
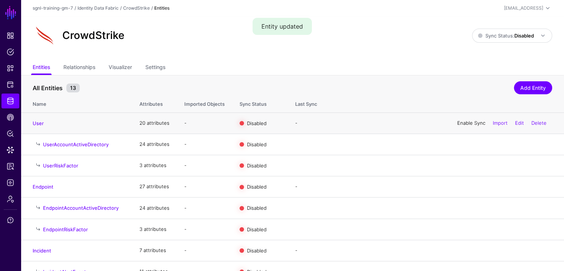
click at [466, 123] on link "Enable Sync" at bounding box center [471, 123] width 28 height 6
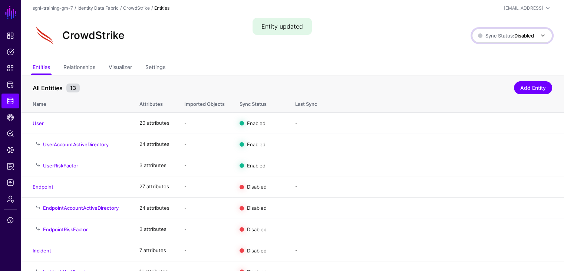
click at [525, 33] on strong "Disabled" at bounding box center [524, 36] width 20 height 6
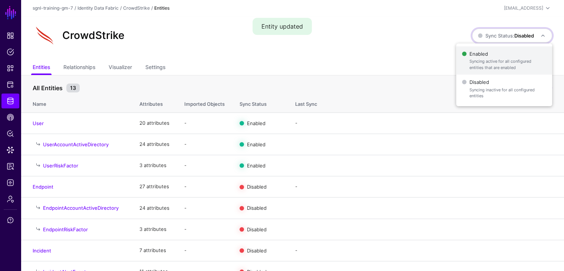
click at [484, 56] on span "Enabled Syncing active for all configured entities that are enabled" at bounding box center [504, 61] width 84 height 24
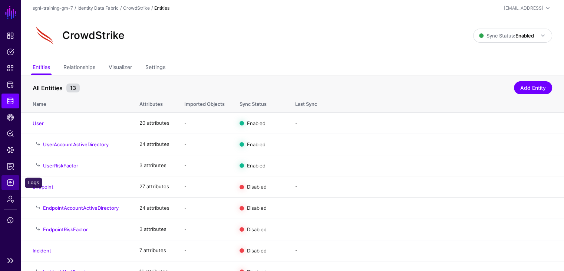
click at [12, 181] on span "Logs" at bounding box center [10, 182] width 7 height 7
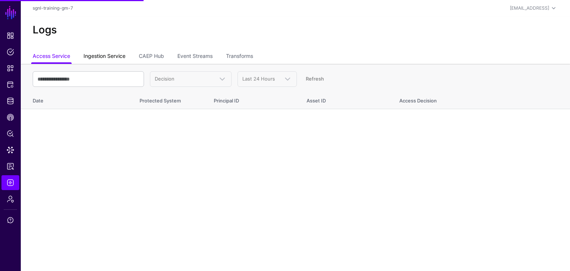
click at [105, 55] on link "Ingestion Service" at bounding box center [104, 57] width 42 height 14
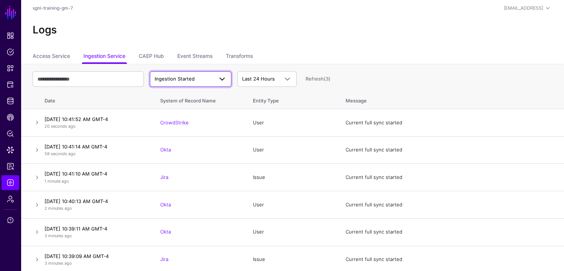
click at [188, 79] on span "Ingestion Started" at bounding box center [175, 79] width 40 height 6
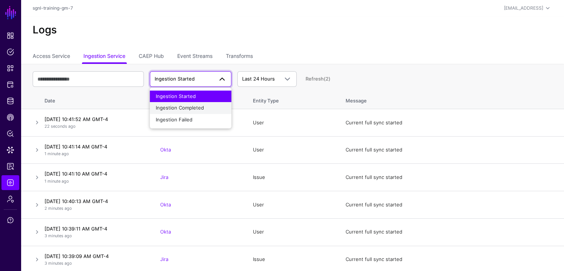
click at [177, 109] on span "Ingestion Completed" at bounding box center [180, 108] width 48 height 6
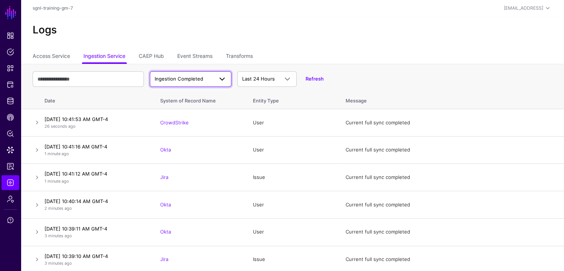
click at [171, 82] on span "Ingestion Completed" at bounding box center [179, 79] width 49 height 6
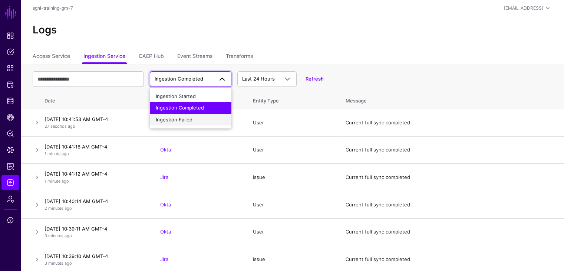
click at [175, 119] on span "Ingestion Failed" at bounding box center [174, 119] width 37 height 6
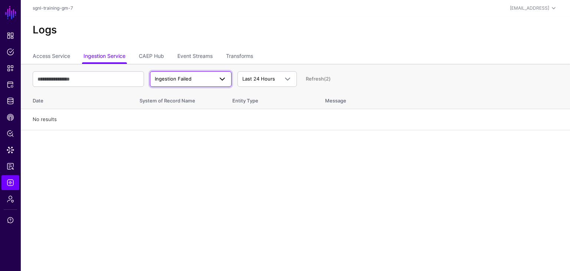
click at [167, 79] on span "Ingestion Failed" at bounding box center [173, 79] width 37 height 6
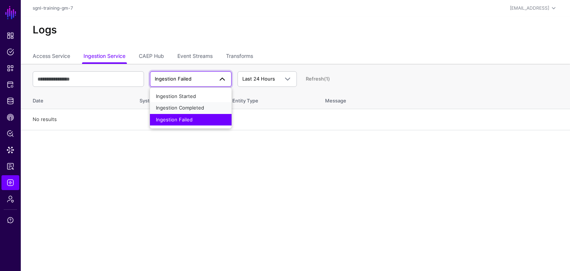
click at [182, 105] on span "Ingestion Completed" at bounding box center [180, 108] width 48 height 6
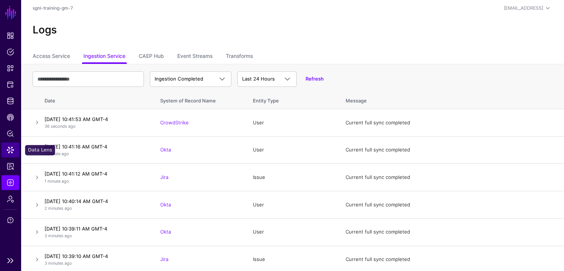
click at [11, 149] on span "Data Lens" at bounding box center [10, 149] width 7 height 7
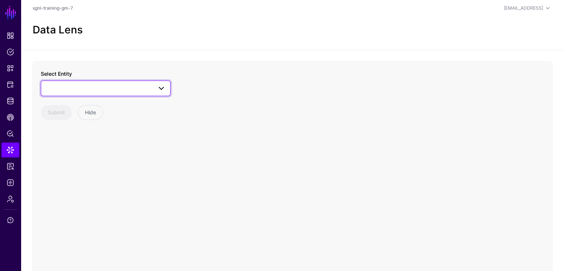
click at [103, 89] on span at bounding box center [106, 88] width 120 height 9
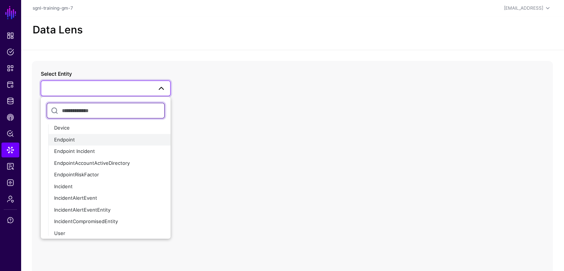
scroll to position [74, 0]
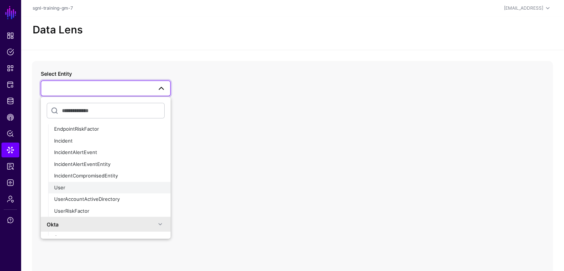
click at [66, 184] on div "User" at bounding box center [109, 187] width 110 height 7
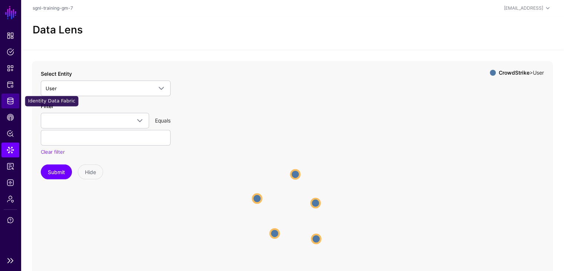
click at [10, 100] on span "Identity Data Fabric" at bounding box center [10, 100] width 7 height 7
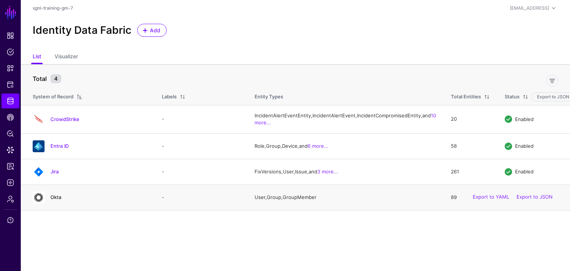
click at [57, 200] on link "Okta" at bounding box center [55, 197] width 11 height 6
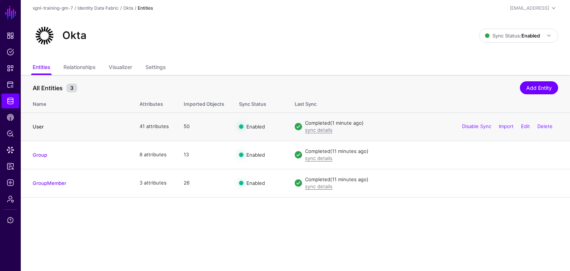
click at [39, 126] on link "User" at bounding box center [38, 126] width 11 height 6
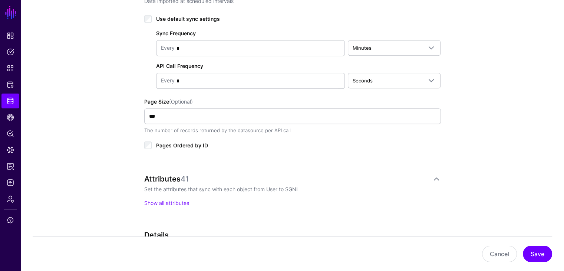
scroll to position [445, 0]
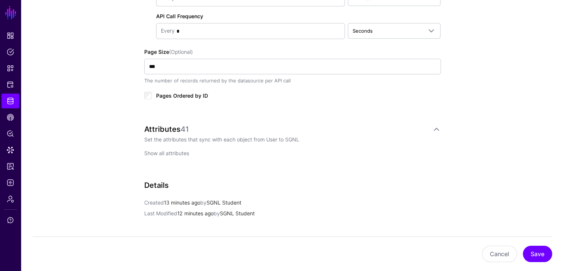
click at [165, 150] on link "Show all attributes" at bounding box center [166, 153] width 45 height 6
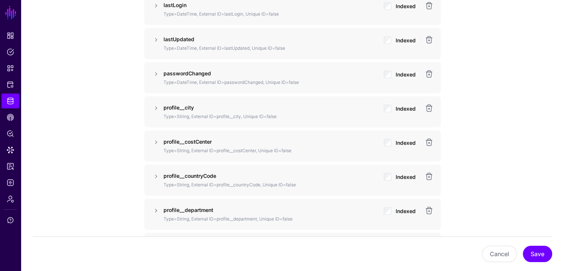
scroll to position [890, 0]
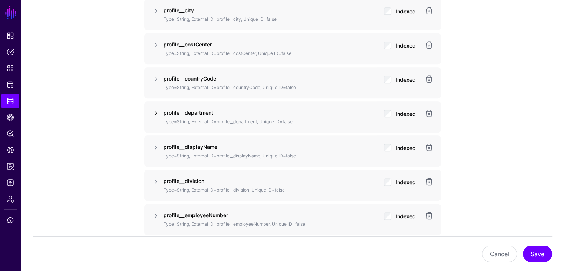
click at [155, 112] on link at bounding box center [156, 113] width 9 height 9
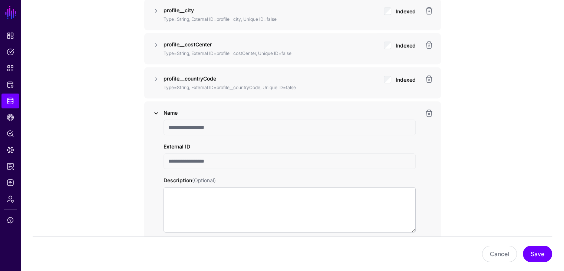
click at [157, 112] on link at bounding box center [156, 113] width 9 height 9
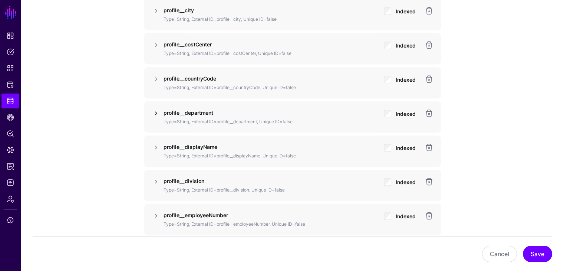
click at [155, 112] on link at bounding box center [156, 113] width 9 height 9
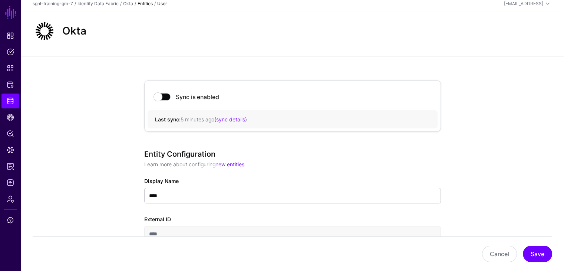
scroll to position [0, 0]
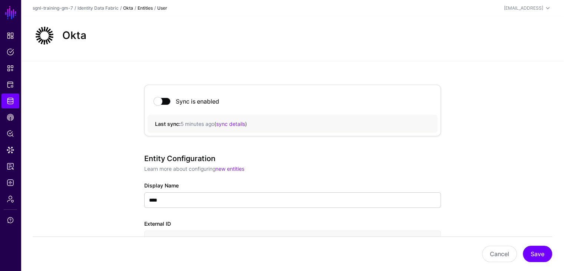
click at [129, 7] on link "Okta" at bounding box center [128, 8] width 10 height 6
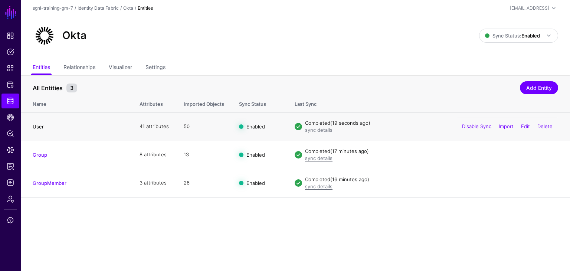
click at [38, 126] on link "User" at bounding box center [38, 126] width 11 height 6
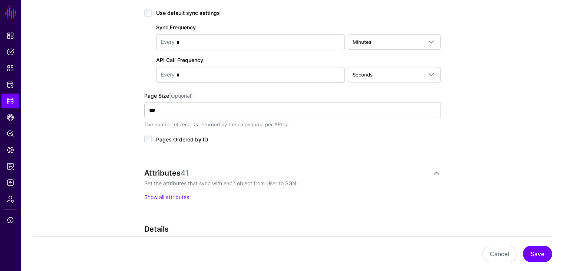
scroll to position [445, 0]
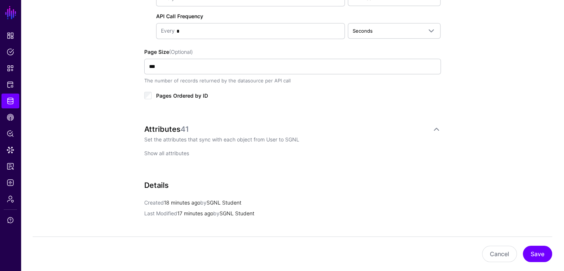
click at [169, 153] on link "Show all attributes" at bounding box center [166, 153] width 45 height 6
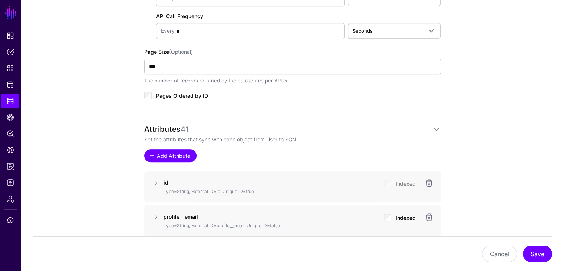
click at [170, 156] on span "Add Attribute" at bounding box center [173, 156] width 35 height 8
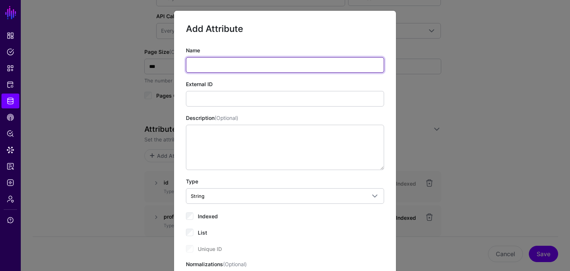
click at [198, 64] on input "Name" at bounding box center [285, 65] width 198 height 16
paste input "**********"
type input "**********"
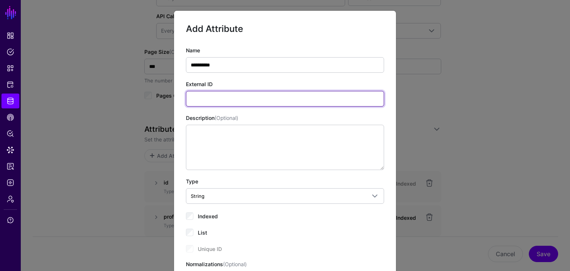
click at [203, 93] on input "External ID" at bounding box center [285, 99] width 198 height 16
paste input "**********"
type input "**********"
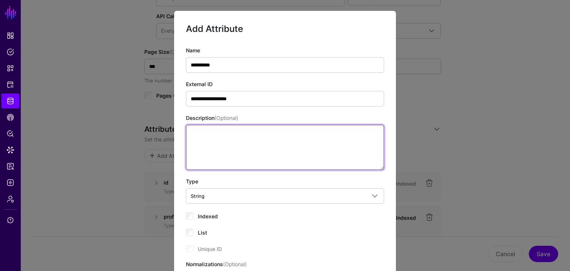
click at [206, 135] on textarea "Description (Optional)" at bounding box center [285, 147] width 198 height 45
paste textarea "**********"
type textarea "**********"
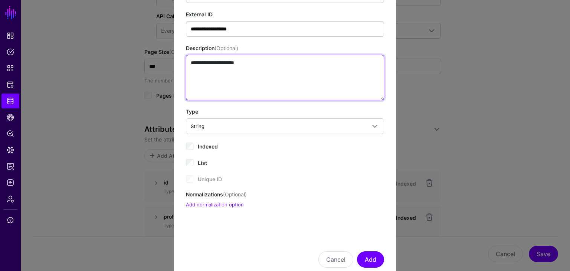
scroll to position [74, 0]
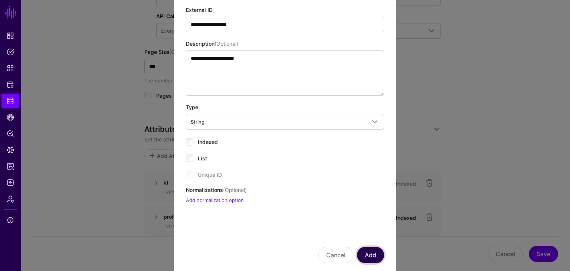
click at [374, 253] on button "Add" at bounding box center [370, 255] width 27 height 16
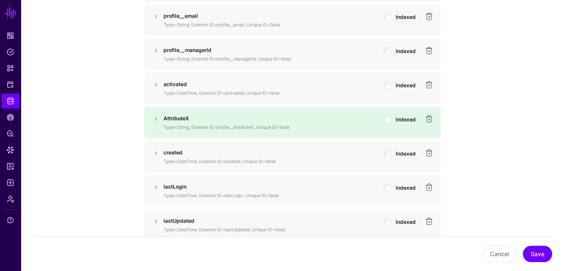
scroll to position [639, 0]
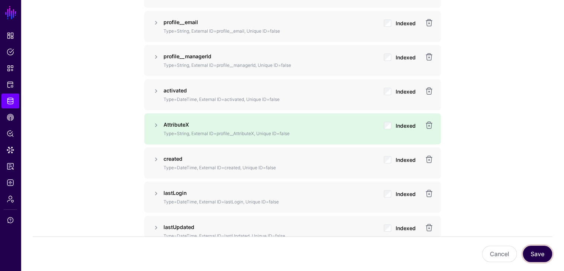
click at [541, 251] on button "Save" at bounding box center [537, 253] width 29 height 16
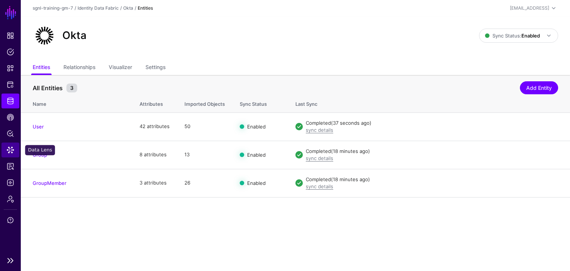
click at [10, 152] on span "Data Lens" at bounding box center [10, 149] width 7 height 7
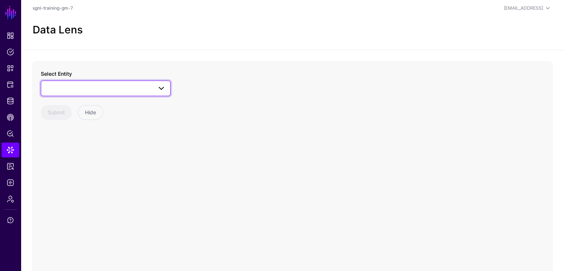
click at [104, 89] on span at bounding box center [106, 88] width 120 height 9
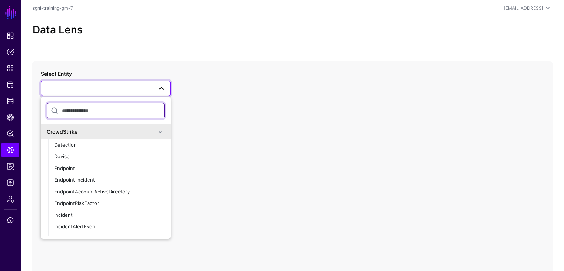
paste input "**********"
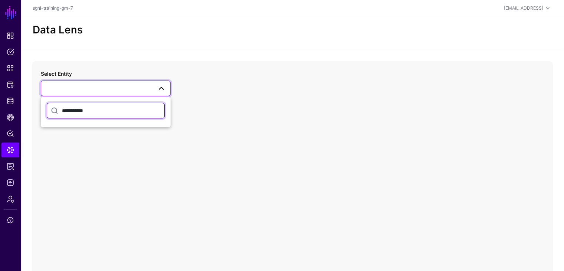
type input "**********"
click at [152, 155] on div "**********" at bounding box center [292, 209] width 521 height 297
click at [83, 86] on span at bounding box center [106, 88] width 120 height 9
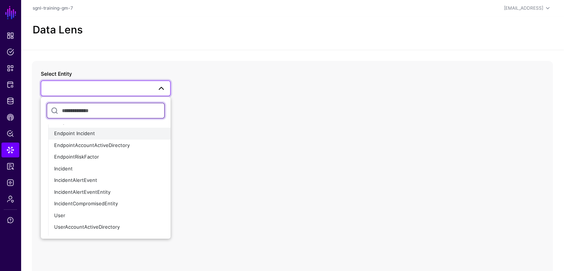
scroll to position [148, 0]
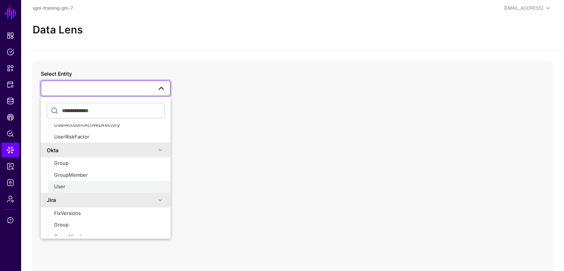
click at [63, 186] on span "User" at bounding box center [59, 186] width 11 height 6
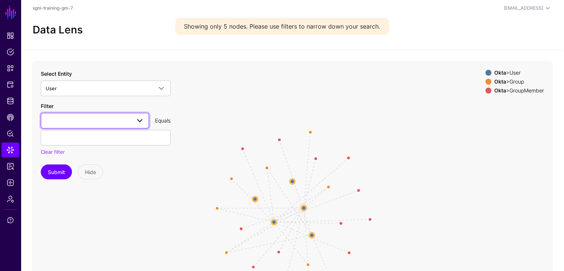
click at [100, 116] on span at bounding box center [95, 120] width 99 height 9
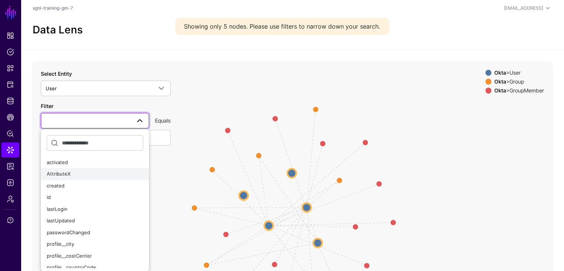
click at [66, 171] on span "AttributeX" at bounding box center [59, 174] width 24 height 6
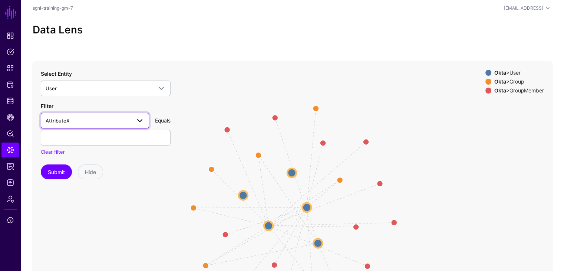
click at [92, 118] on span "AttributeX" at bounding box center [88, 120] width 85 height 8
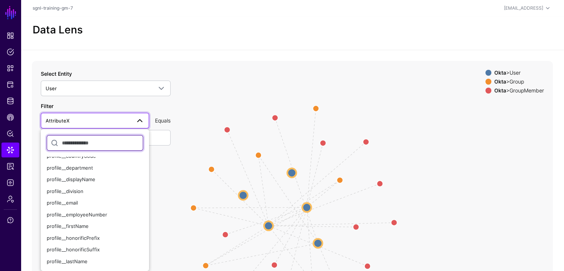
scroll to position [148, 0]
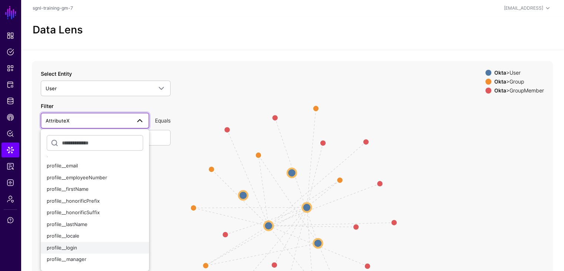
click at [70, 245] on span "profile__login" at bounding box center [62, 247] width 30 height 6
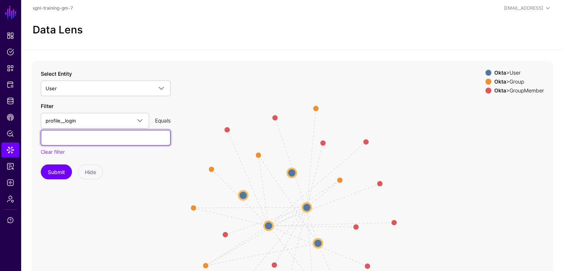
click at [61, 138] on input "text" at bounding box center [106, 138] width 130 height 16
paste input "**********"
type input "**********"
click at [41, 164] on button "Submit" at bounding box center [56, 171] width 31 height 15
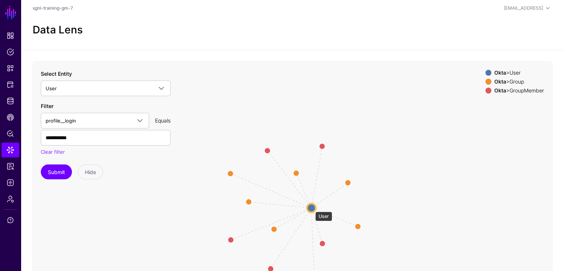
click at [311, 208] on circle at bounding box center [311, 207] width 9 height 9
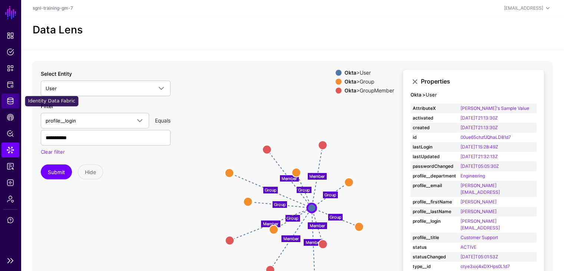
click at [11, 100] on span "Identity Data Fabric" at bounding box center [10, 100] width 7 height 7
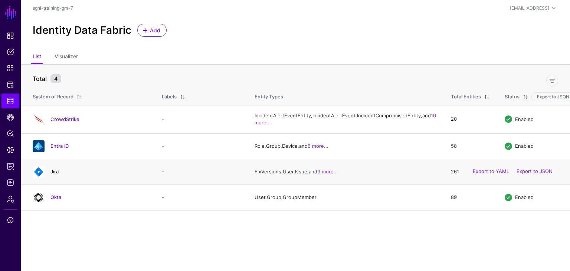
click at [54, 174] on link "Jira" at bounding box center [54, 171] width 8 height 6
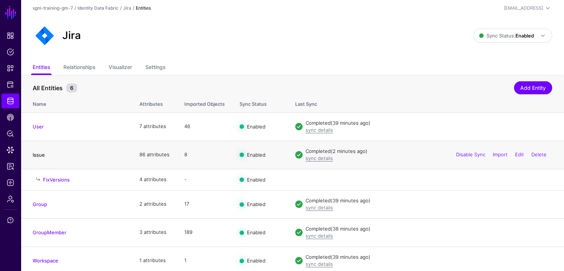
click at [37, 154] on link "Issue" at bounding box center [39, 155] width 12 height 6
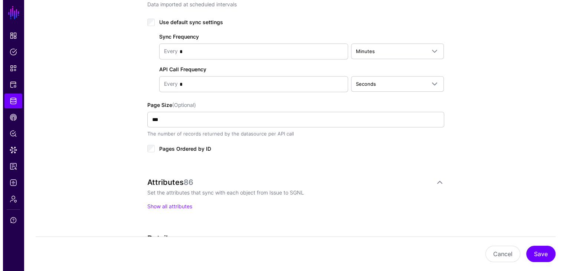
scroll to position [445, 0]
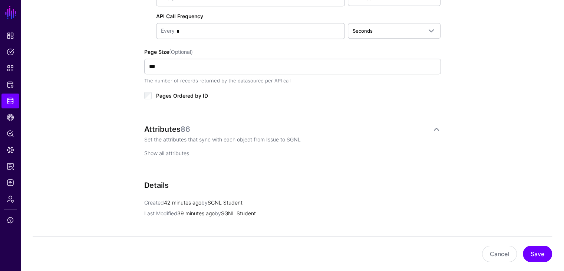
click at [173, 150] on link "Show all attributes" at bounding box center [166, 153] width 45 height 6
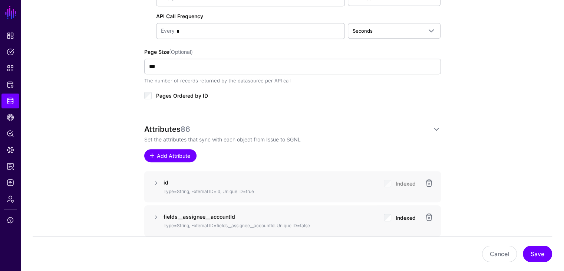
click at [175, 153] on span "Add Attribute" at bounding box center [173, 156] width 35 height 8
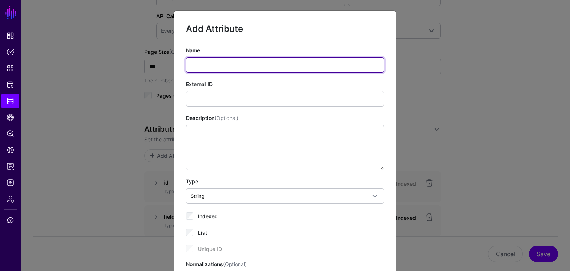
click at [193, 62] on input "Name" at bounding box center [285, 65] width 198 height 16
paste input "**********"
type input "**********"
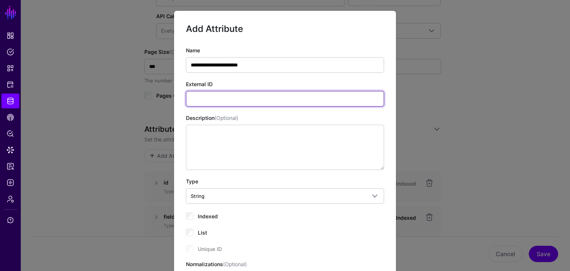
click at [208, 98] on input "External ID" at bounding box center [285, 99] width 198 height 16
paste input "**********"
type input "**********"
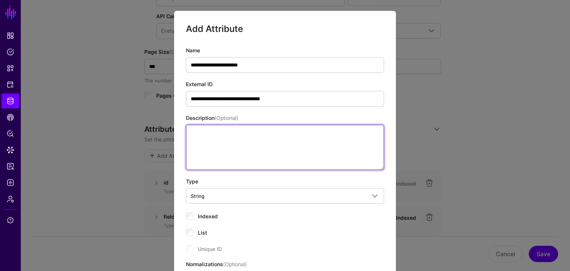
click at [199, 135] on textarea "Description (Optional)" at bounding box center [285, 147] width 198 height 45
paste textarea "**********"
type textarea "**********"
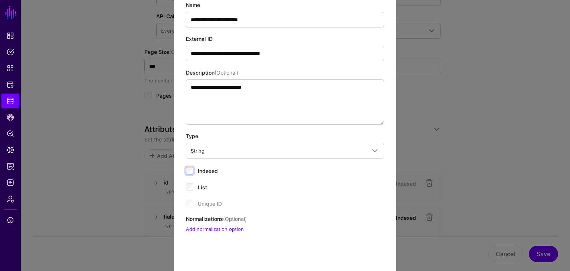
scroll to position [88, 0]
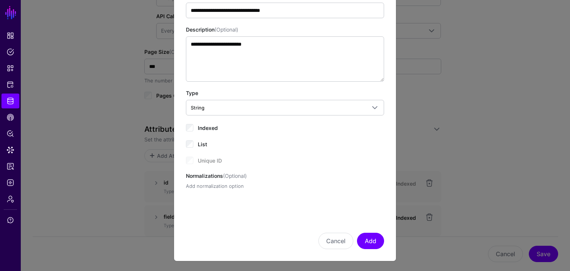
click at [216, 185] on link "Add normalization option" at bounding box center [215, 186] width 58 height 6
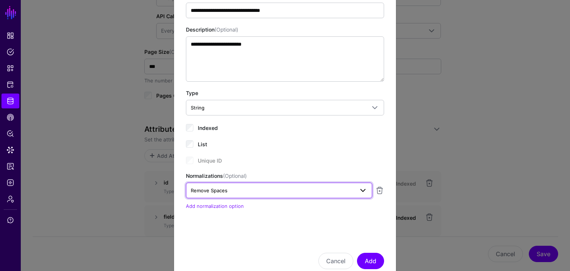
click at [248, 188] on span "Remove Spaces" at bounding box center [272, 190] width 163 height 8
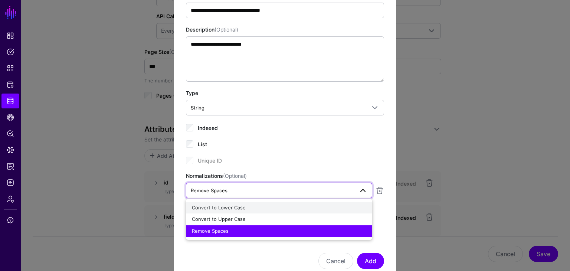
click at [237, 204] on span "Convert to Lower Case" at bounding box center [219, 207] width 54 height 6
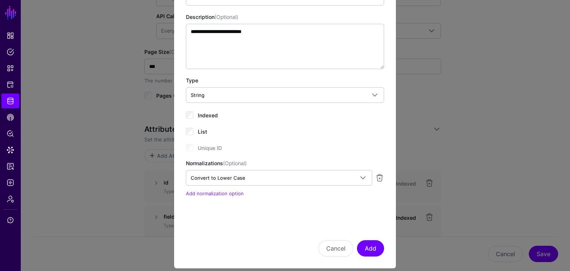
scroll to position [108, 0]
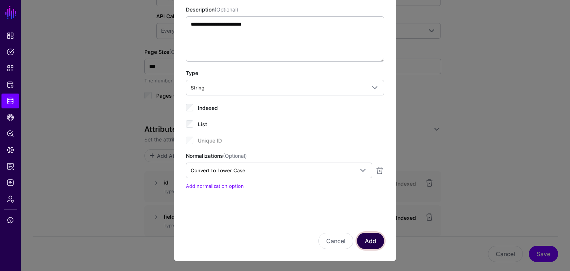
click at [369, 240] on button "Add" at bounding box center [370, 240] width 27 height 16
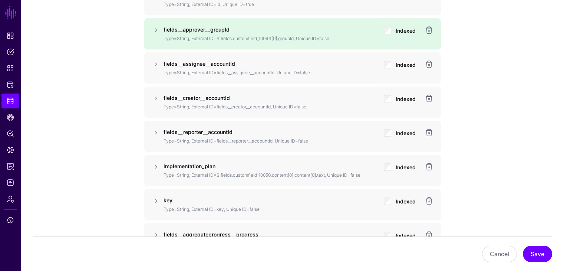
scroll to position [648, 0]
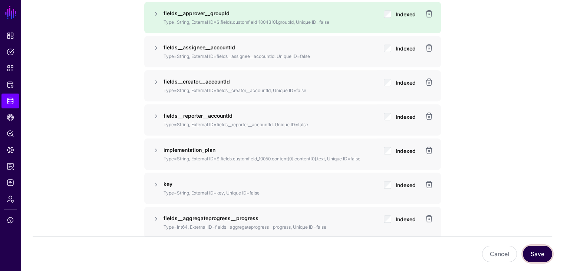
click at [542, 256] on button "Save" at bounding box center [537, 253] width 29 height 16
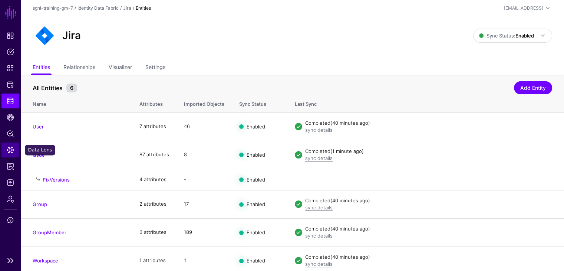
click at [11, 148] on span "Data Lens" at bounding box center [10, 149] width 7 height 7
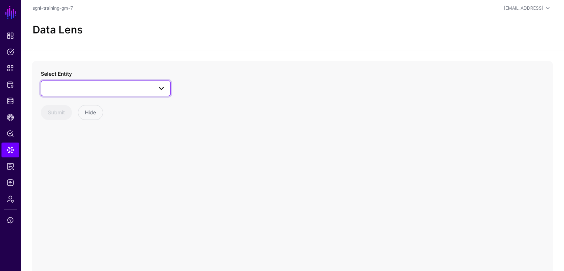
click at [91, 86] on span at bounding box center [106, 88] width 120 height 9
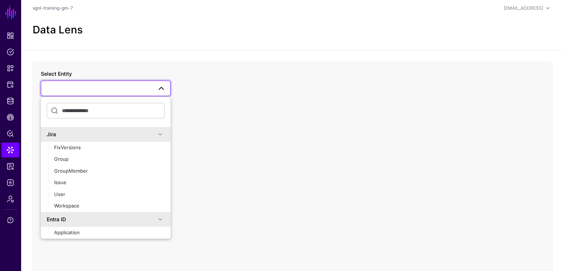
scroll to position [222, 0]
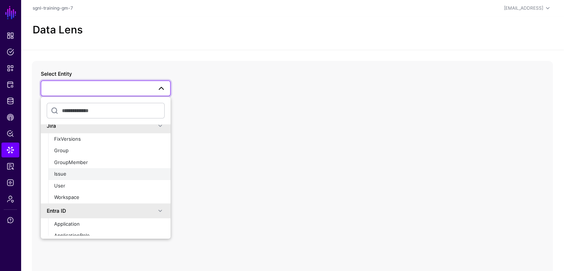
click at [61, 173] on span "Issue" at bounding box center [60, 174] width 12 height 6
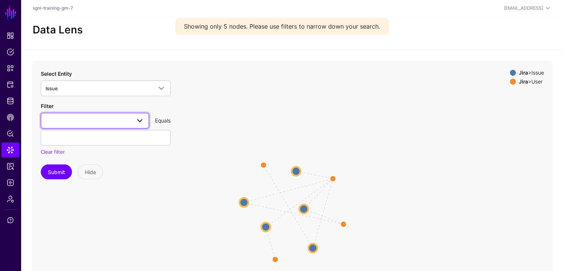
click at [77, 122] on span at bounding box center [95, 120] width 99 height 9
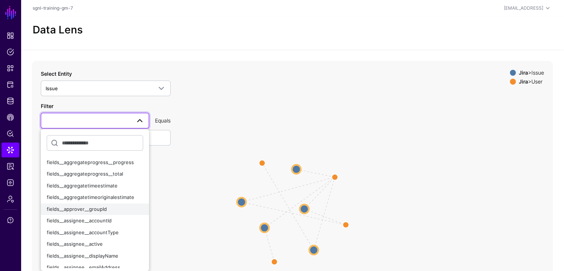
click at [92, 209] on span "fields__approver__groupId" at bounding box center [77, 209] width 60 height 6
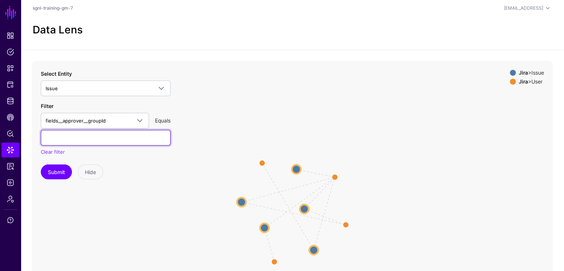
click at [66, 139] on input "text" at bounding box center [106, 138] width 130 height 16
paste input "**********"
type input "**********"
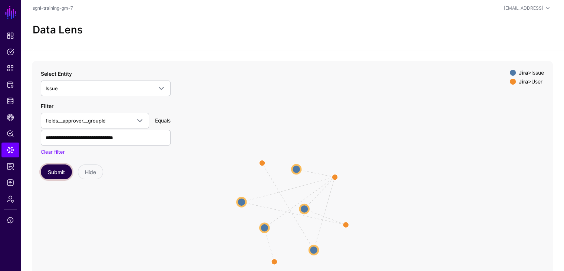
click at [59, 169] on button "Submit" at bounding box center [56, 171] width 31 height 15
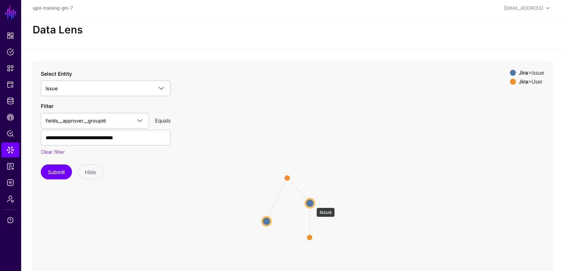
click at [313, 204] on circle at bounding box center [310, 202] width 9 height 9
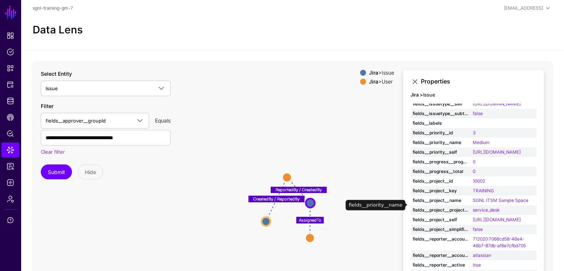
scroll to position [297, 0]
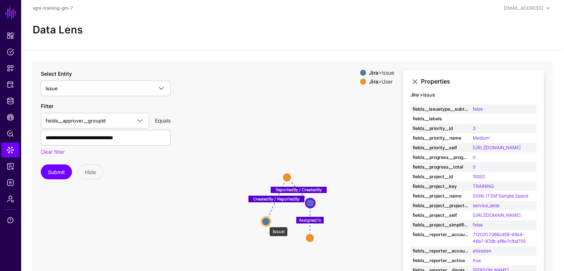
click at [265, 222] on circle at bounding box center [265, 221] width 9 height 9
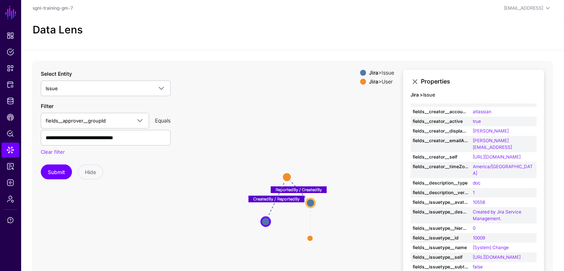
scroll to position [0, 0]
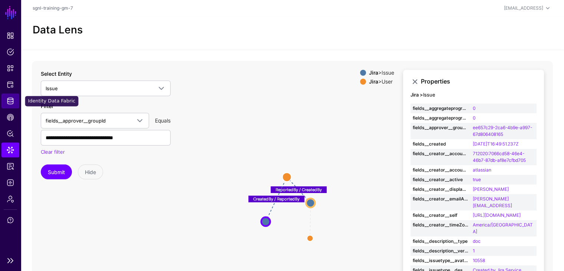
click at [11, 97] on link "Identity Data Fabric" at bounding box center [10, 100] width 18 height 15
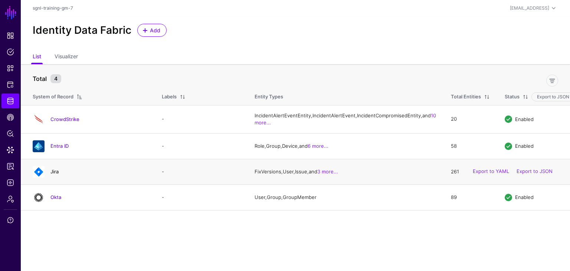
click at [55, 174] on link "Jira" at bounding box center [54, 171] width 8 height 6
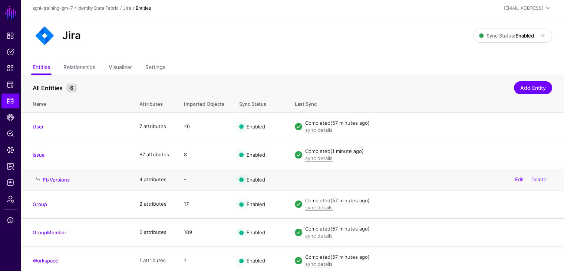
scroll to position [3, 0]
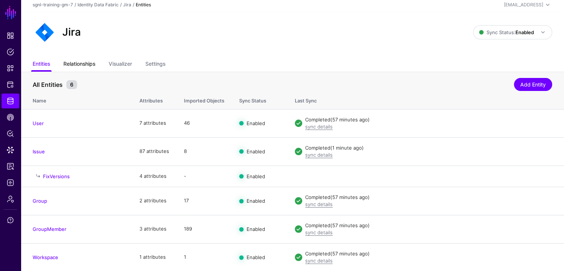
click at [79, 66] on link "Relationships" at bounding box center [79, 64] width 32 height 14
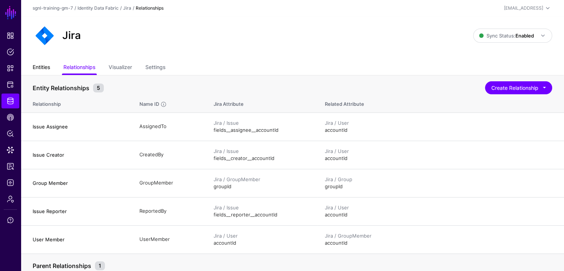
click at [41, 66] on link "Entities" at bounding box center [41, 68] width 17 height 14
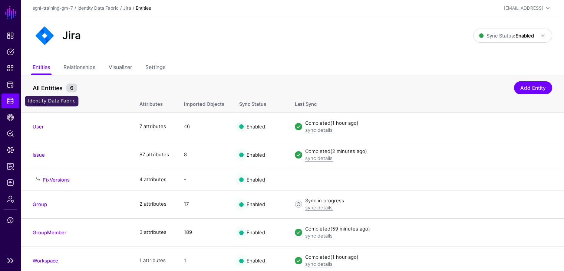
click at [10, 103] on span "Identity Data Fabric" at bounding box center [10, 100] width 7 height 7
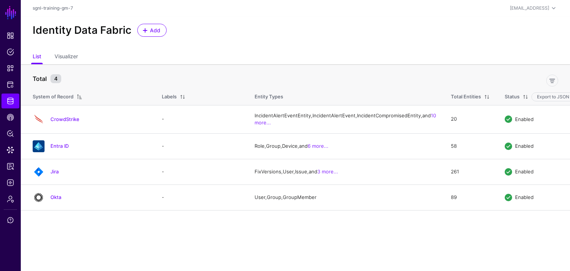
click at [55, 200] on link "Okta" at bounding box center [55, 197] width 11 height 6
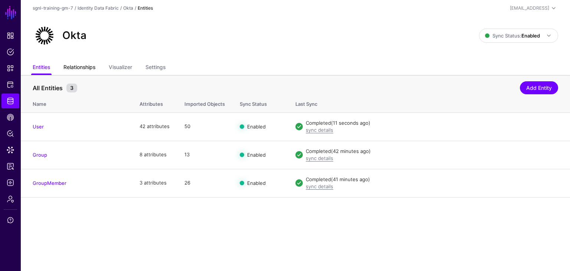
click at [83, 66] on link "Relationships" at bounding box center [79, 68] width 32 height 14
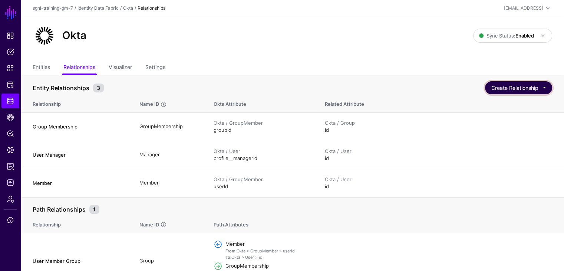
click at [524, 84] on button "Create Relationship" at bounding box center [518, 87] width 67 height 13
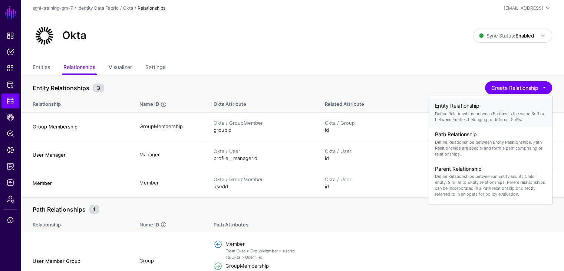
click at [463, 111] on p "Define Relationships between Entities in the same SoR or between Entities belon…" at bounding box center [490, 116] width 111 height 12
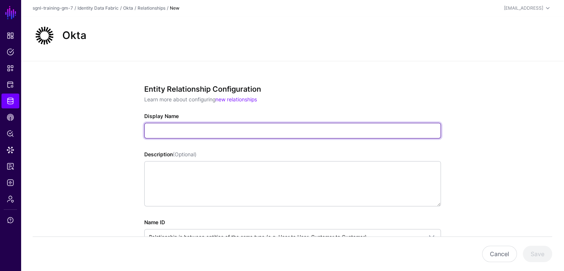
click at [193, 129] on input "Display Name" at bounding box center [292, 131] width 297 height 16
paste input "**********"
type input "**********"
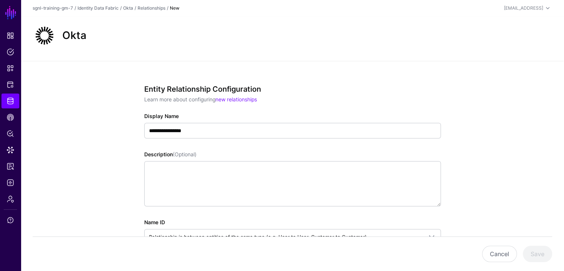
click at [90, 149] on div "**********" at bounding box center [292, 240] width 543 height 359
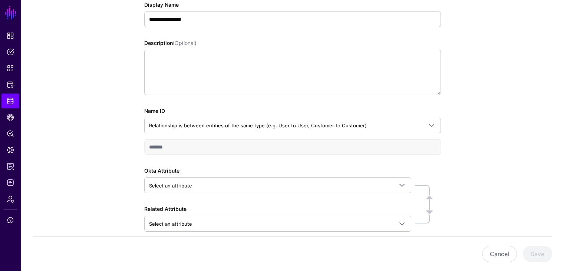
scroll to position [148, 0]
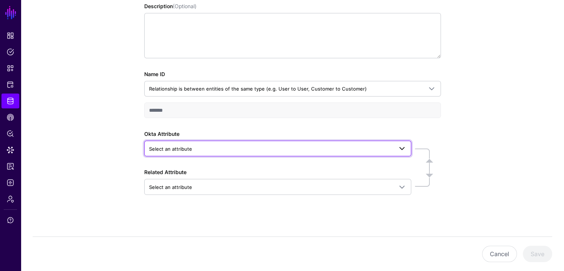
click at [185, 146] on span "Select an attribute" at bounding box center [170, 149] width 43 height 6
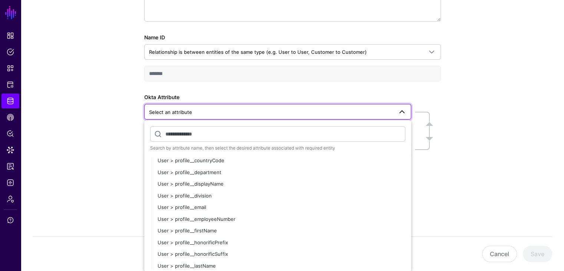
scroll to position [260, 0]
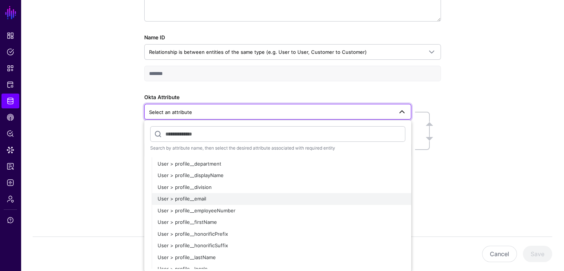
click at [193, 196] on span "User > profile__email" at bounding box center [182, 198] width 49 height 6
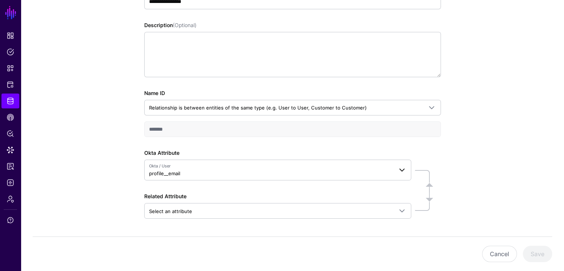
scroll to position [116, 0]
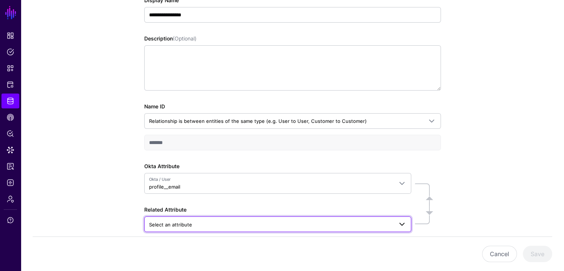
click at [177, 226] on span "Select an attribute" at bounding box center [271, 224] width 244 height 8
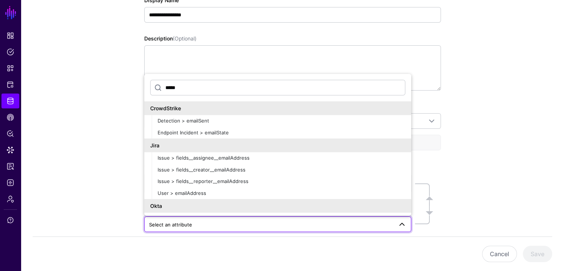
type input "*****"
click at [181, 190] on span "User > emailAddress" at bounding box center [182, 193] width 49 height 6
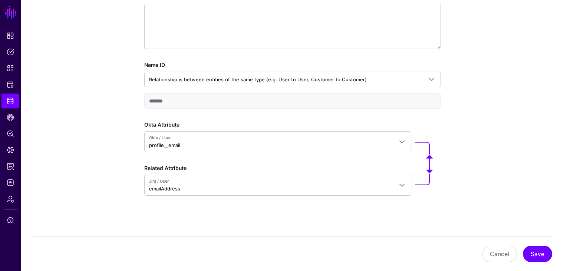
scroll to position [158, 0]
click at [541, 248] on button "Save" at bounding box center [537, 253] width 29 height 16
